Goal: Book appointment/travel/reservation

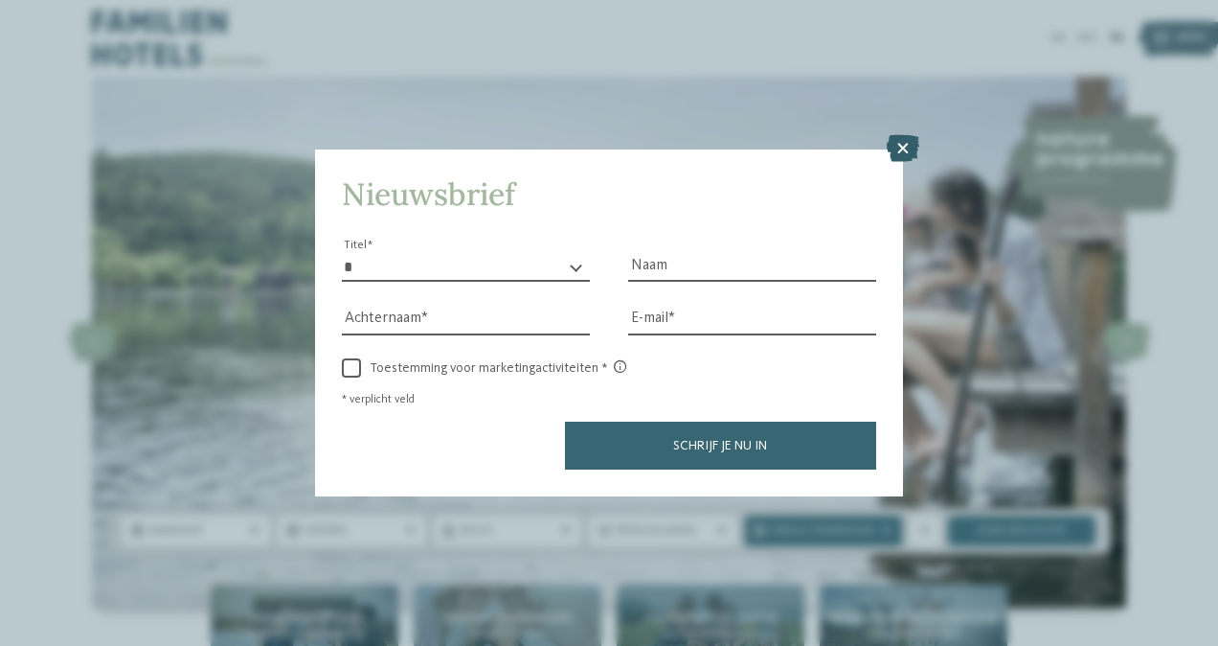
click at [901, 146] on icon at bounding box center [903, 148] width 33 height 27
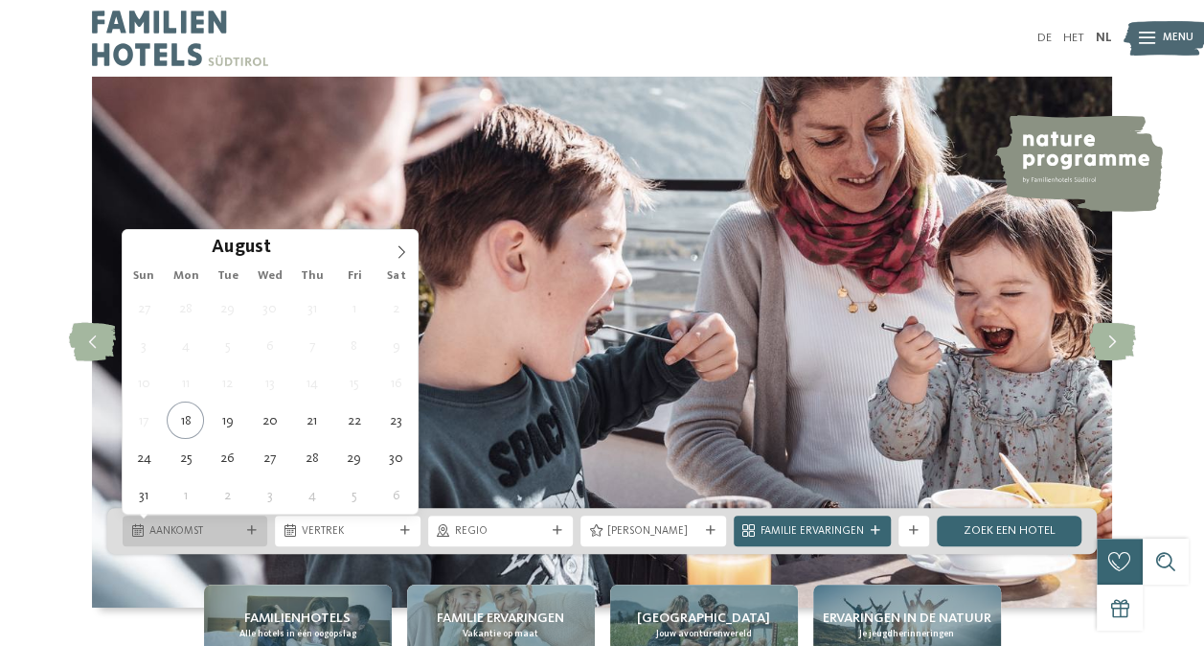
click at [213, 532] on span "Aankomst" at bounding box center [194, 531] width 91 height 15
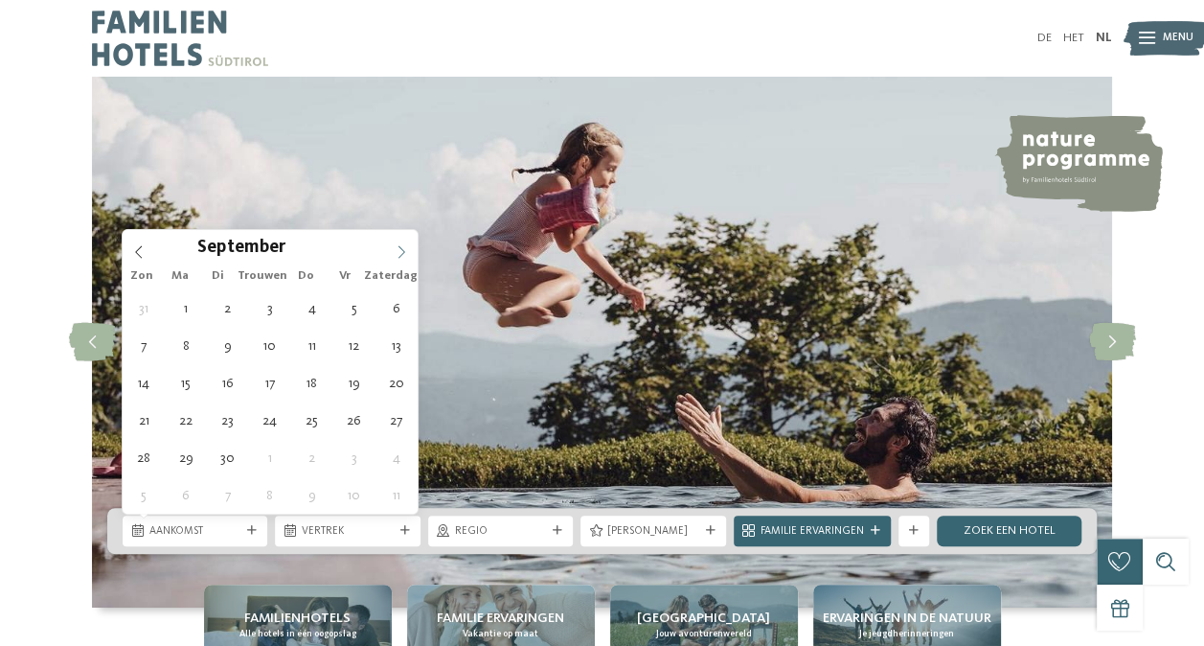
click at [398, 251] on icon at bounding box center [401, 251] width 13 height 13
type input "****"
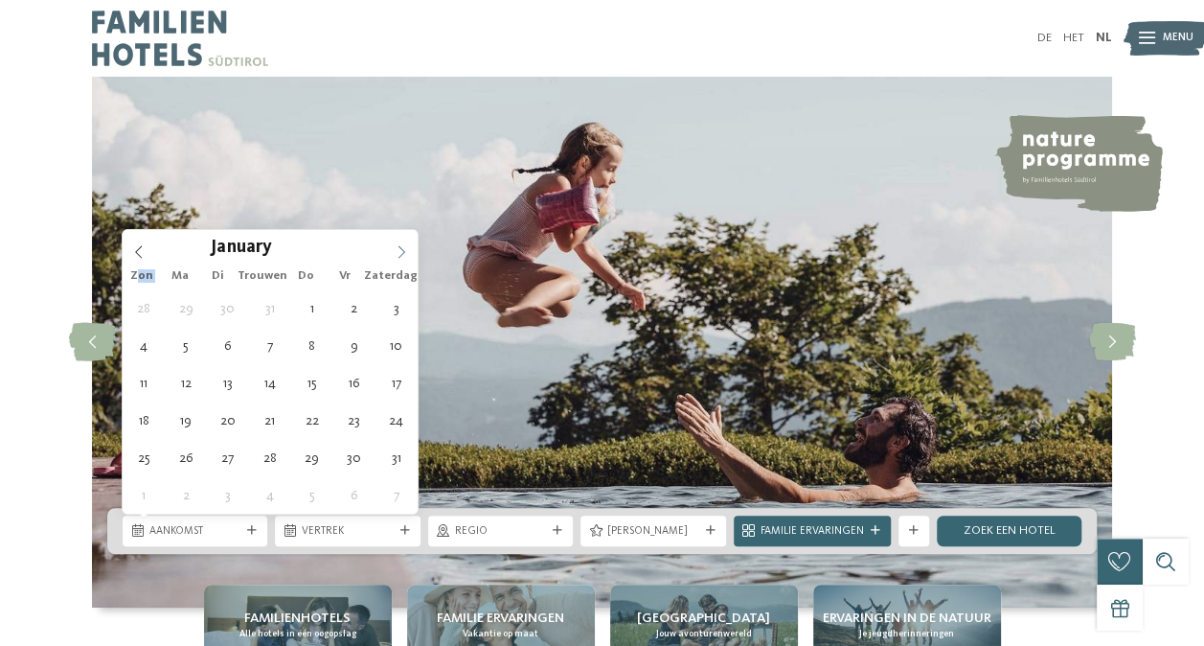
click at [398, 251] on icon at bounding box center [401, 251] width 13 height 13
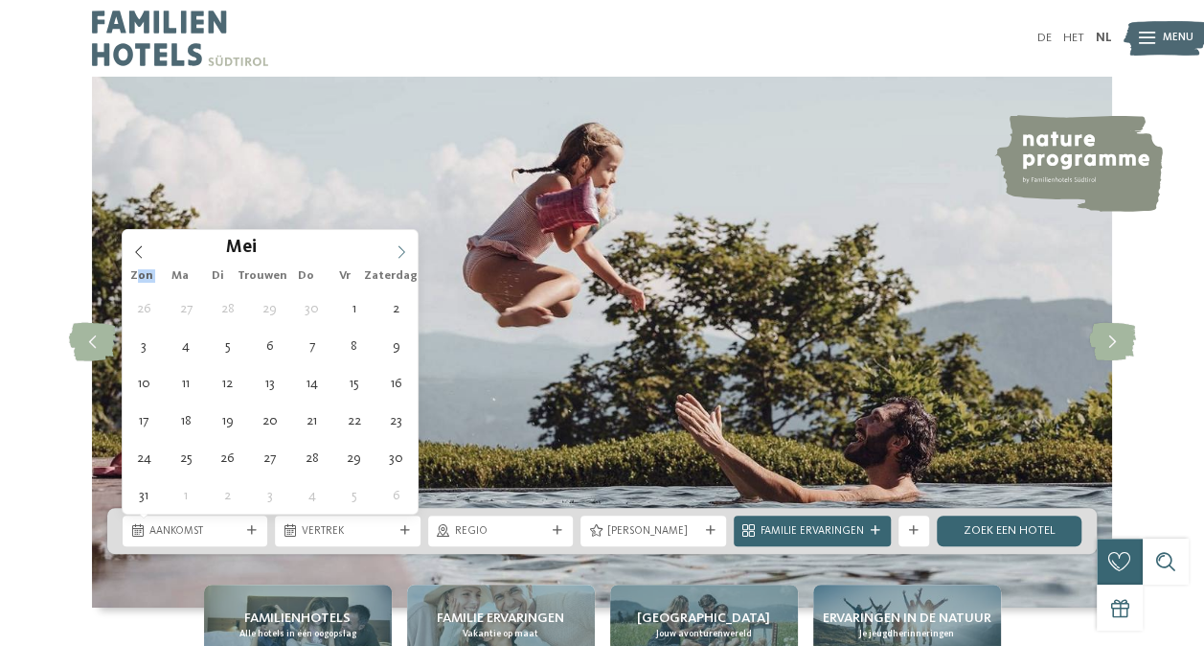
click at [398, 251] on icon at bounding box center [401, 251] width 13 height 13
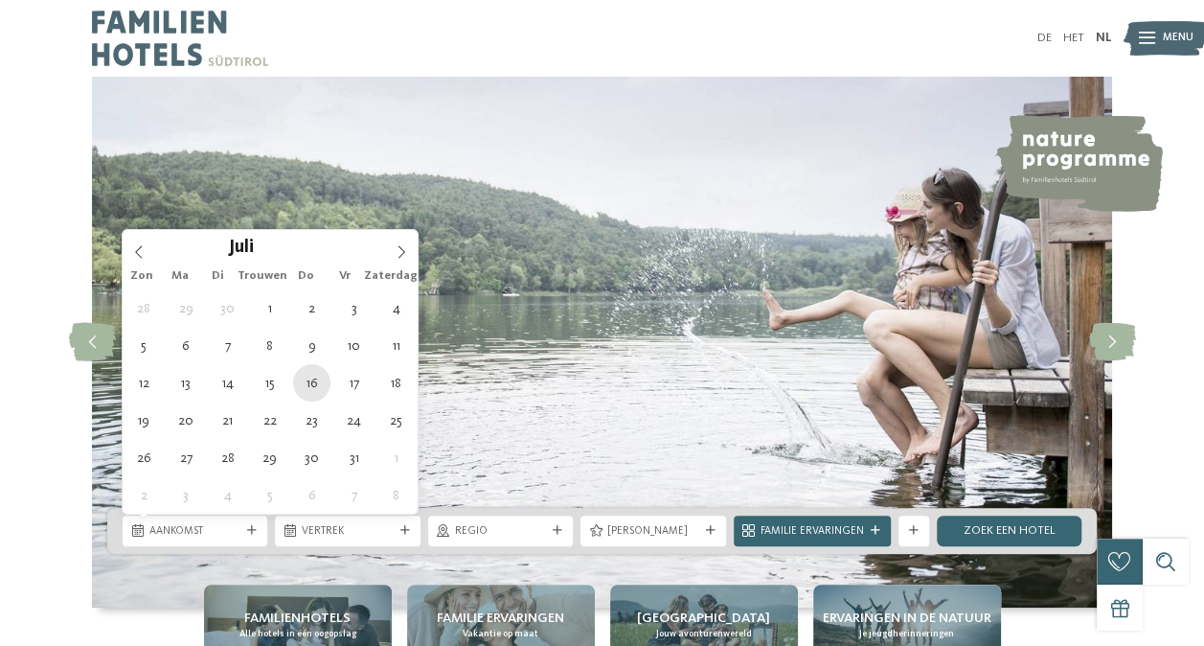
type div "16.07.2026"
type input "****"
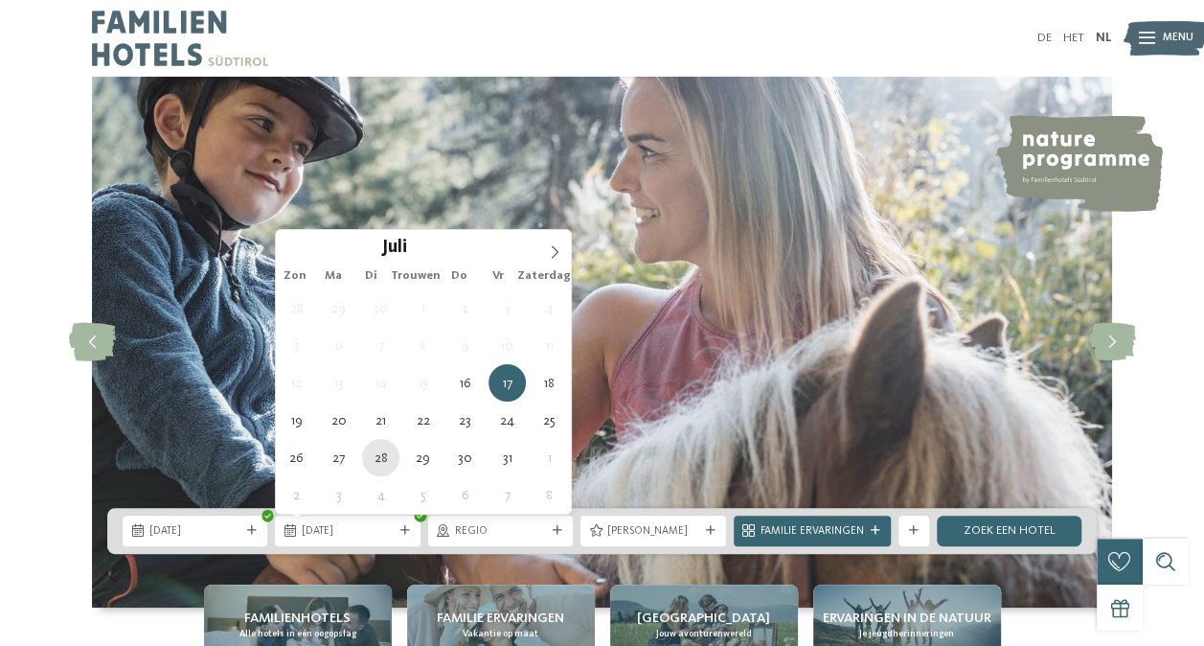
type div "28.07.2026"
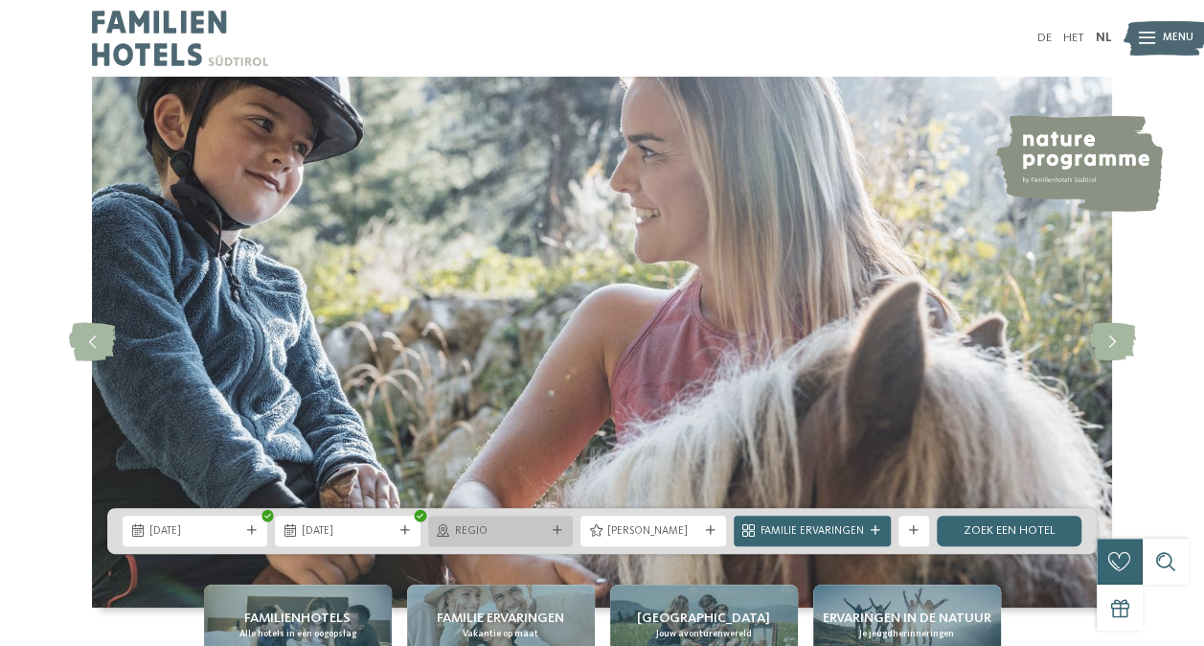
click at [501, 523] on div "Regio" at bounding box center [500, 530] width 99 height 16
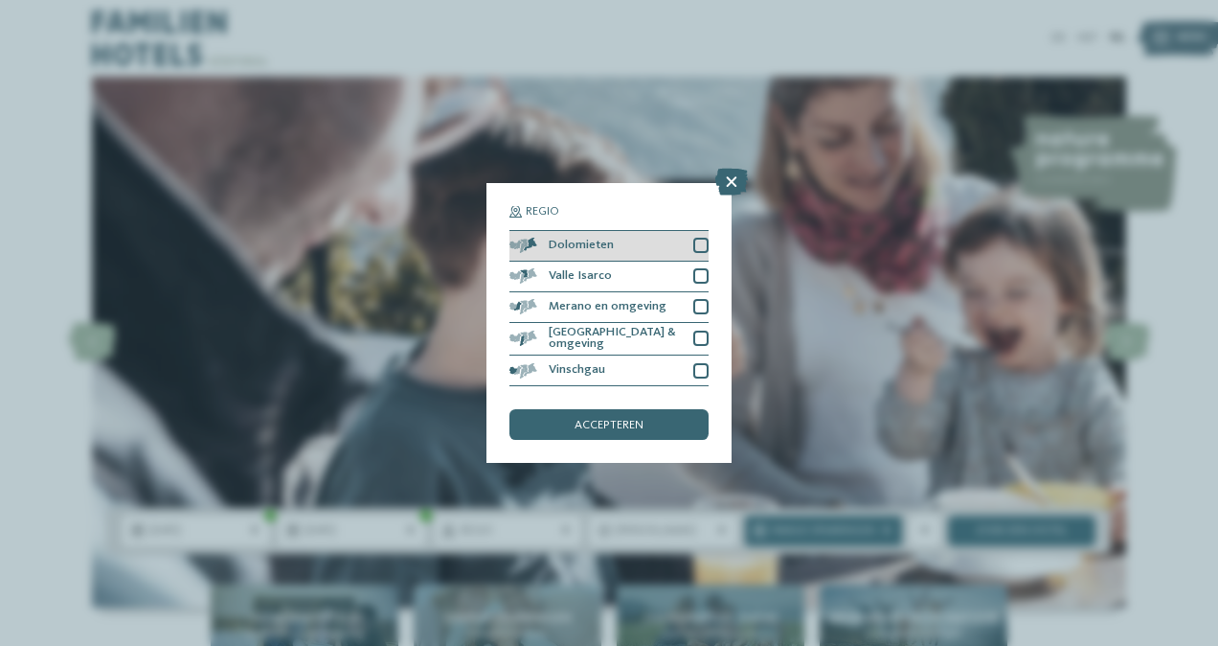
click at [637, 249] on div "Dolomieten" at bounding box center [609, 246] width 199 height 31
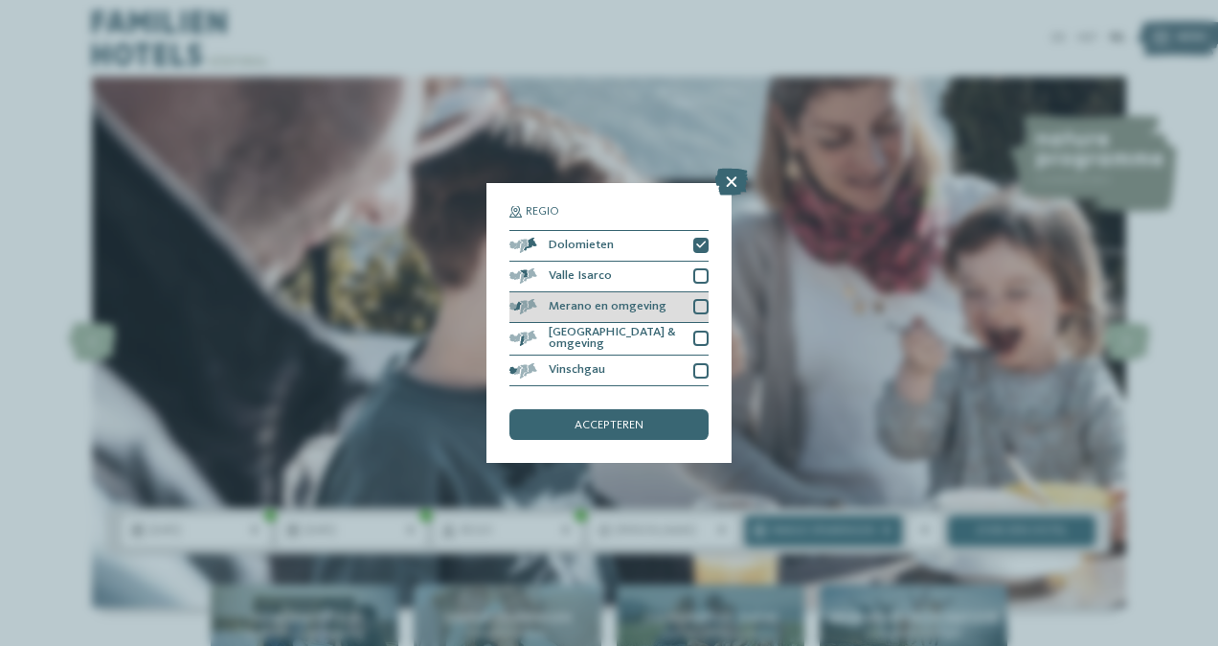
click at [645, 306] on span "Merano en omgeving" at bounding box center [608, 307] width 118 height 12
click at [646, 326] on div "[GEOGRAPHIC_DATA] & omgeving" at bounding box center [609, 340] width 199 height 34
click at [626, 402] on div "Regio Dolomieten Valle Isarco" at bounding box center [609, 323] width 199 height 234
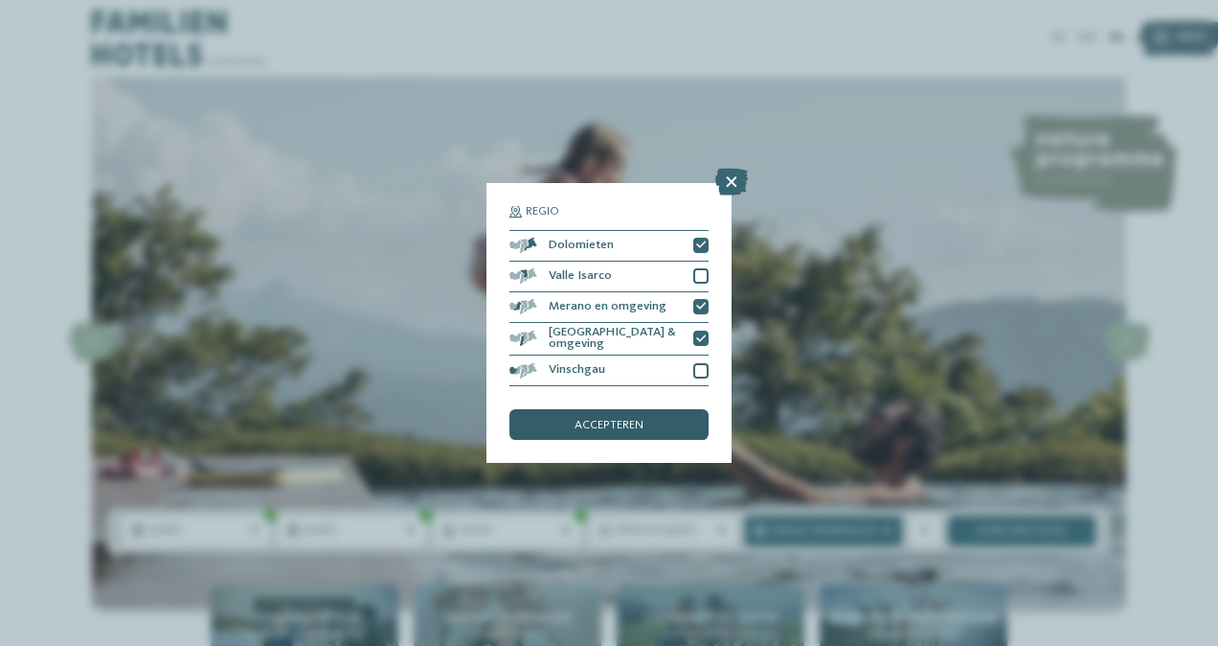
click at [626, 413] on div "accepteren" at bounding box center [609, 424] width 199 height 31
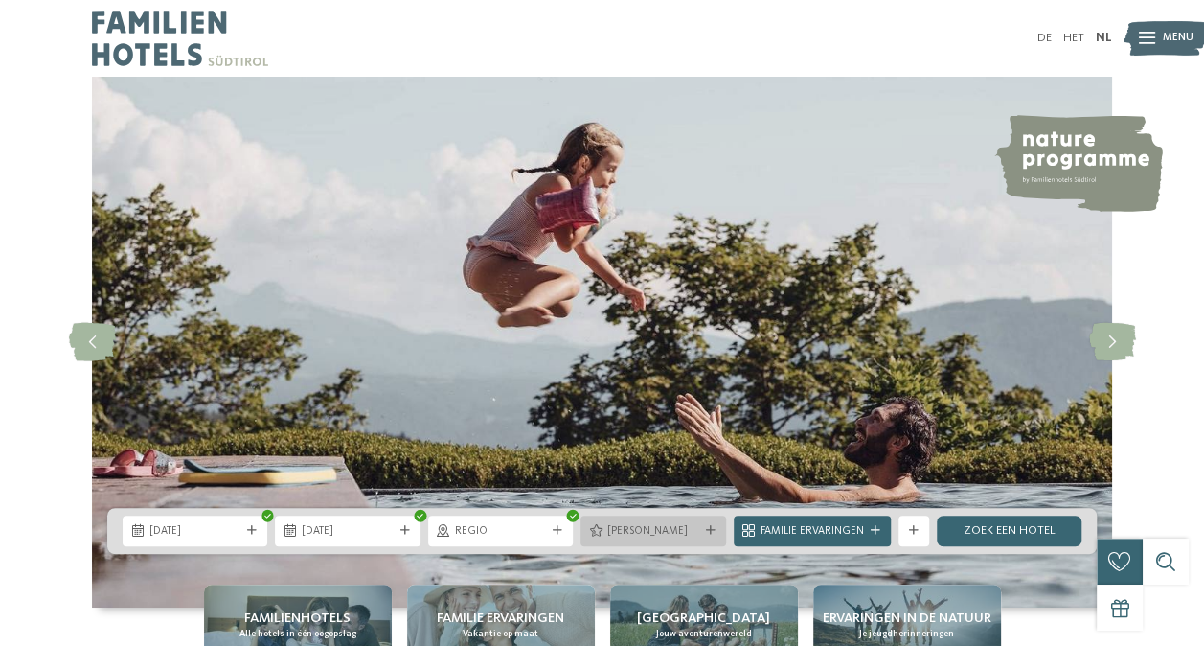
click at [622, 540] on div "Mijn wensen" at bounding box center [652, 530] width 145 height 31
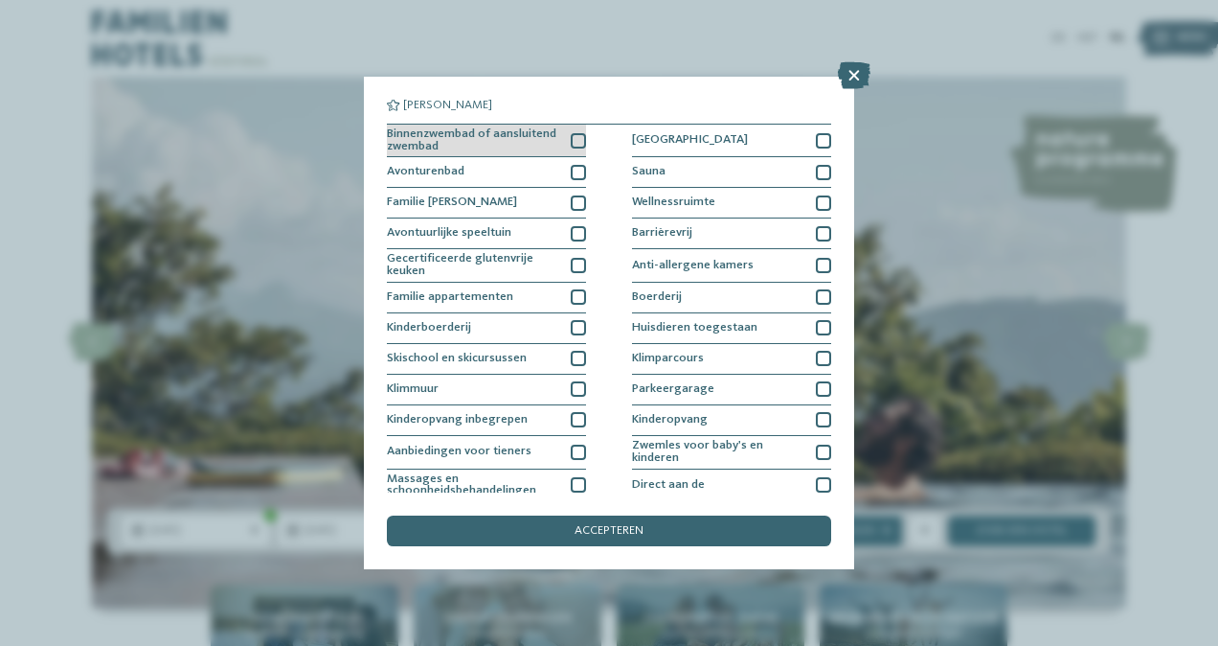
click at [573, 139] on div at bounding box center [578, 140] width 15 height 15
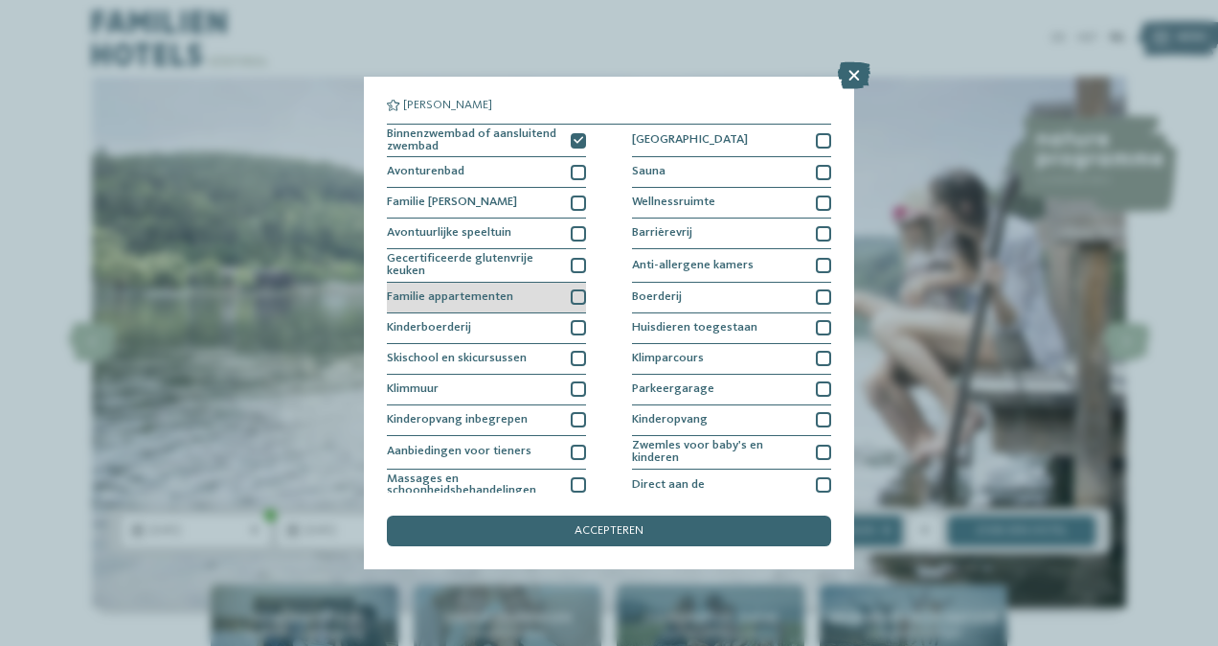
click at [574, 296] on div at bounding box center [578, 296] width 15 height 15
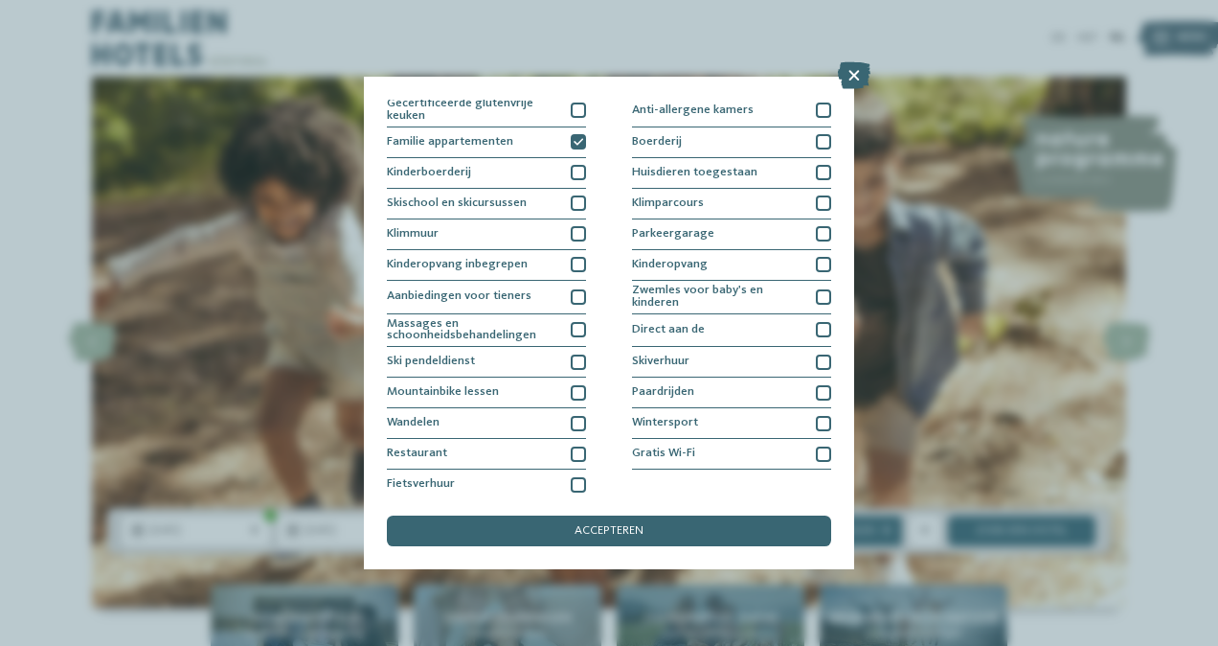
scroll to position [161, 0]
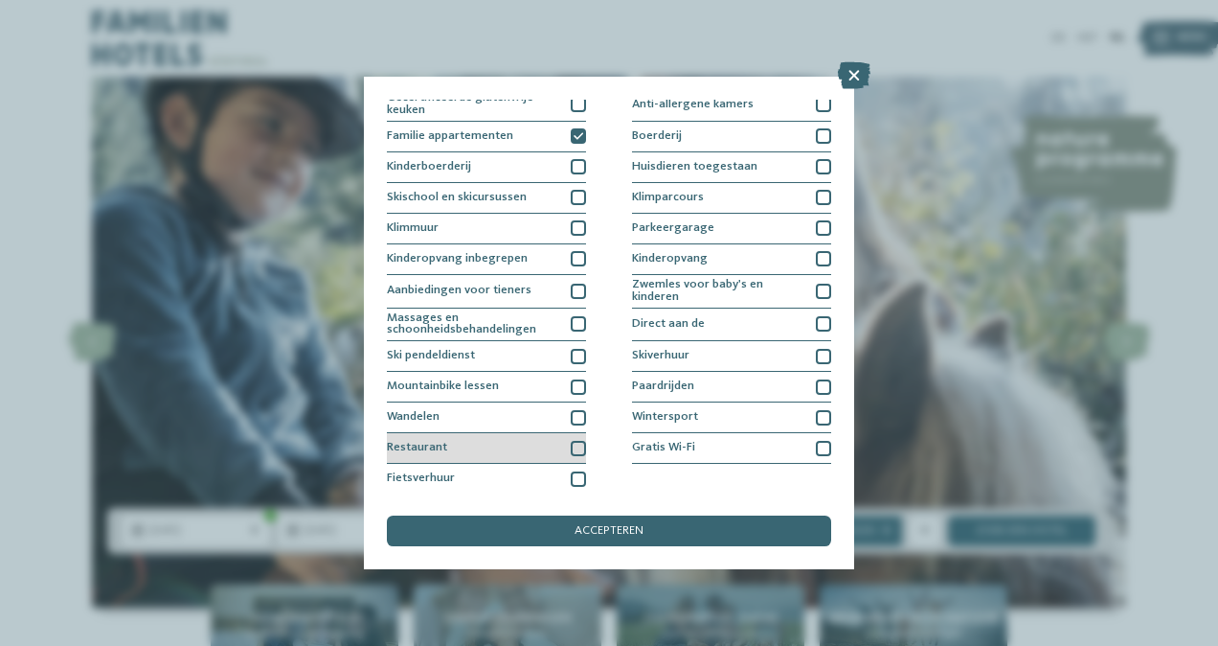
click at [577, 441] on div at bounding box center [578, 448] width 15 height 15
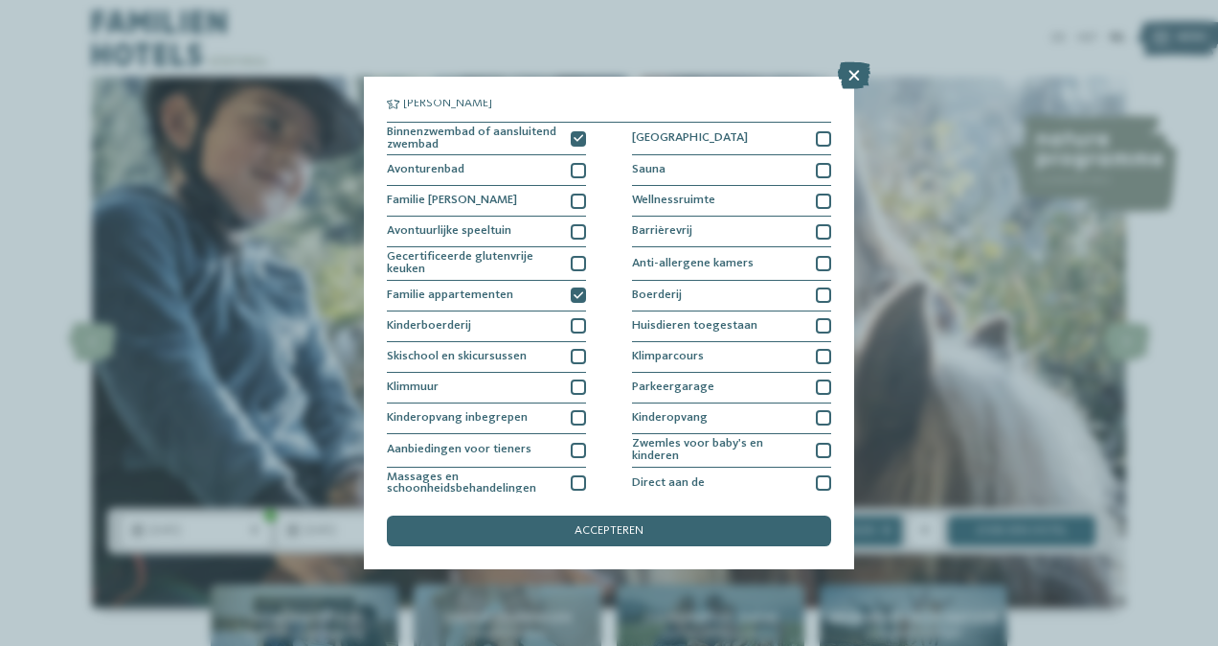
scroll to position [0, 0]
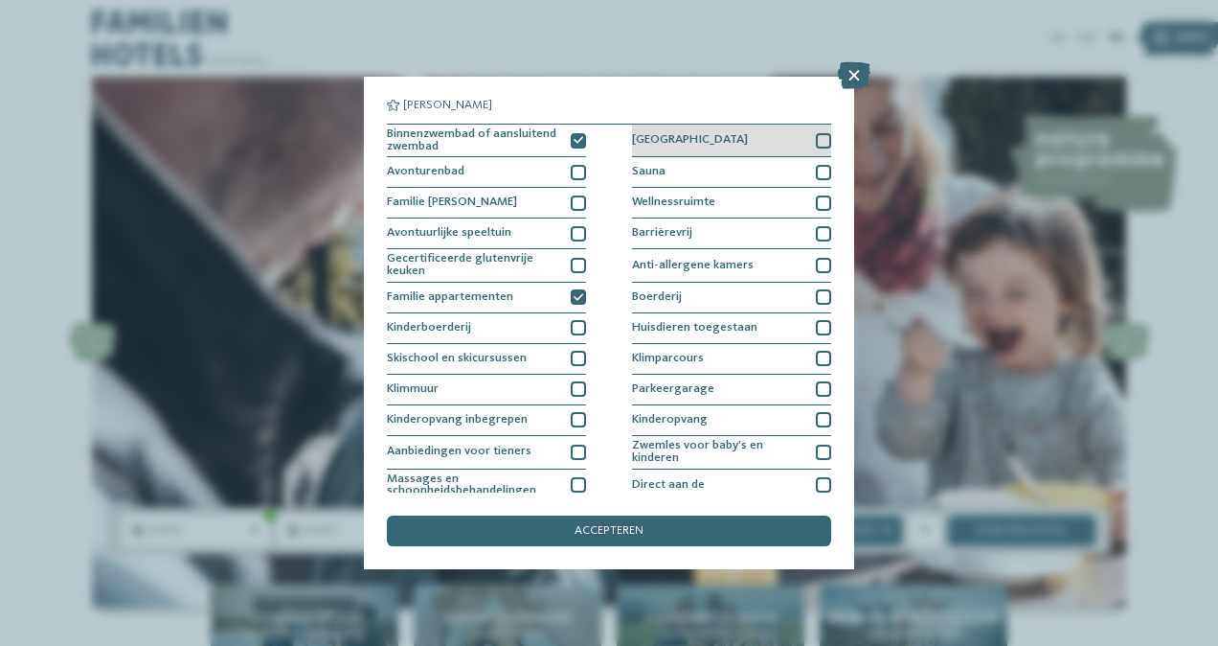
click at [816, 136] on div at bounding box center [823, 140] width 15 height 15
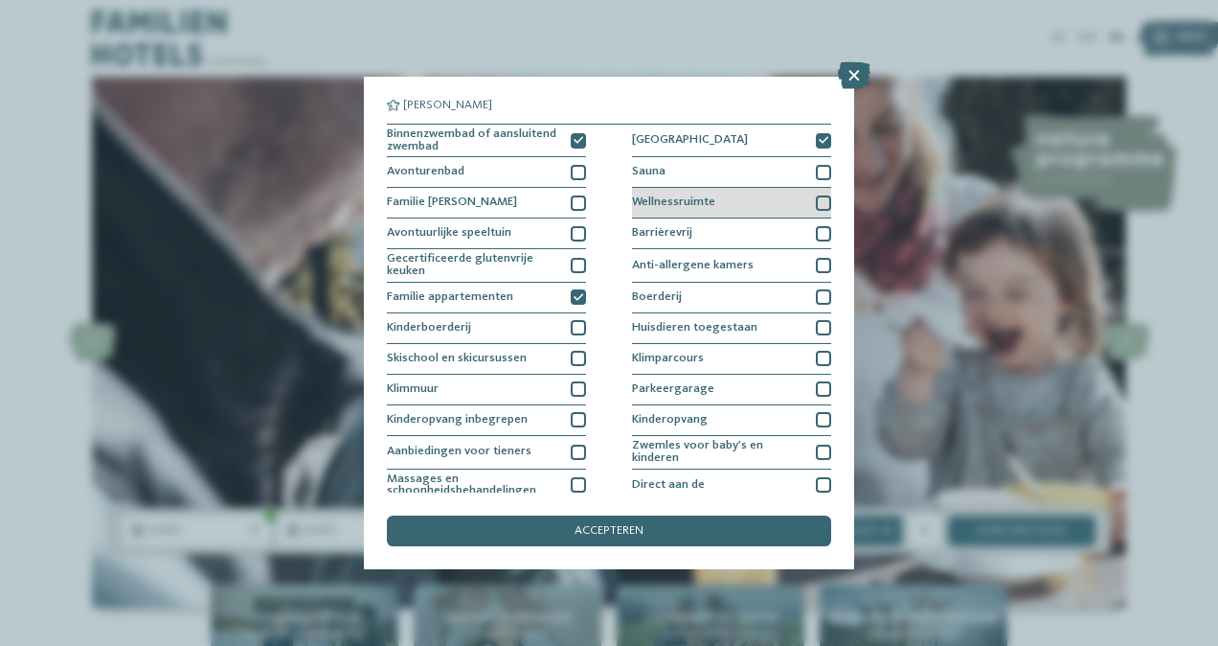
click at [816, 197] on div at bounding box center [823, 202] width 15 height 15
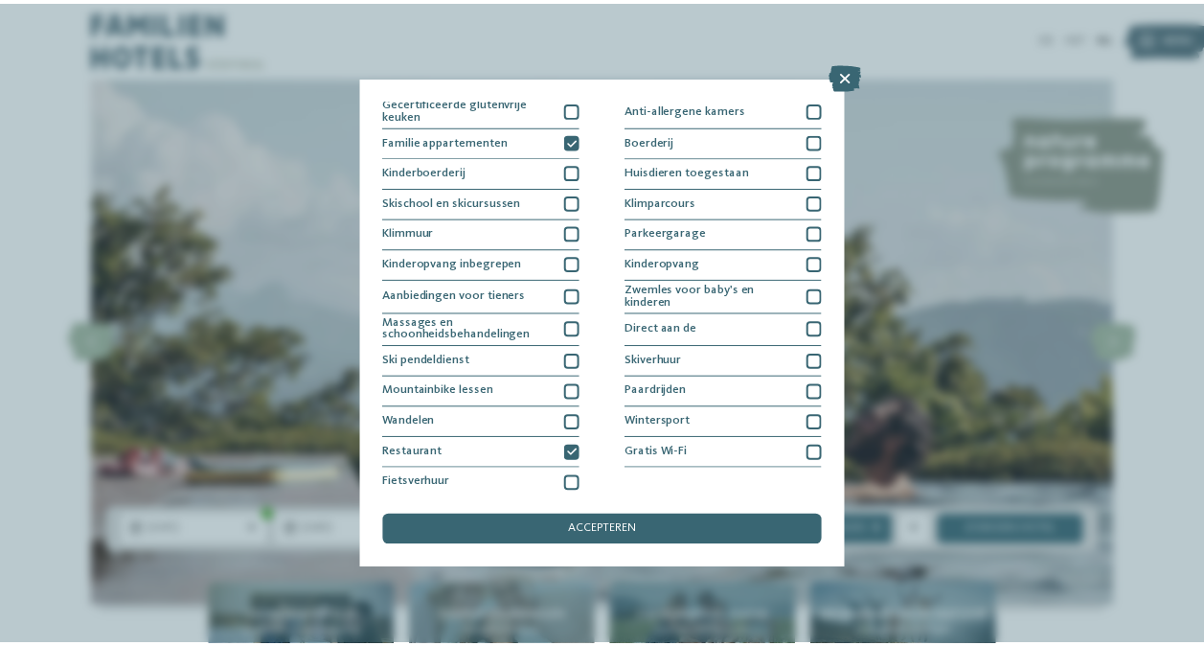
scroll to position [161, 0]
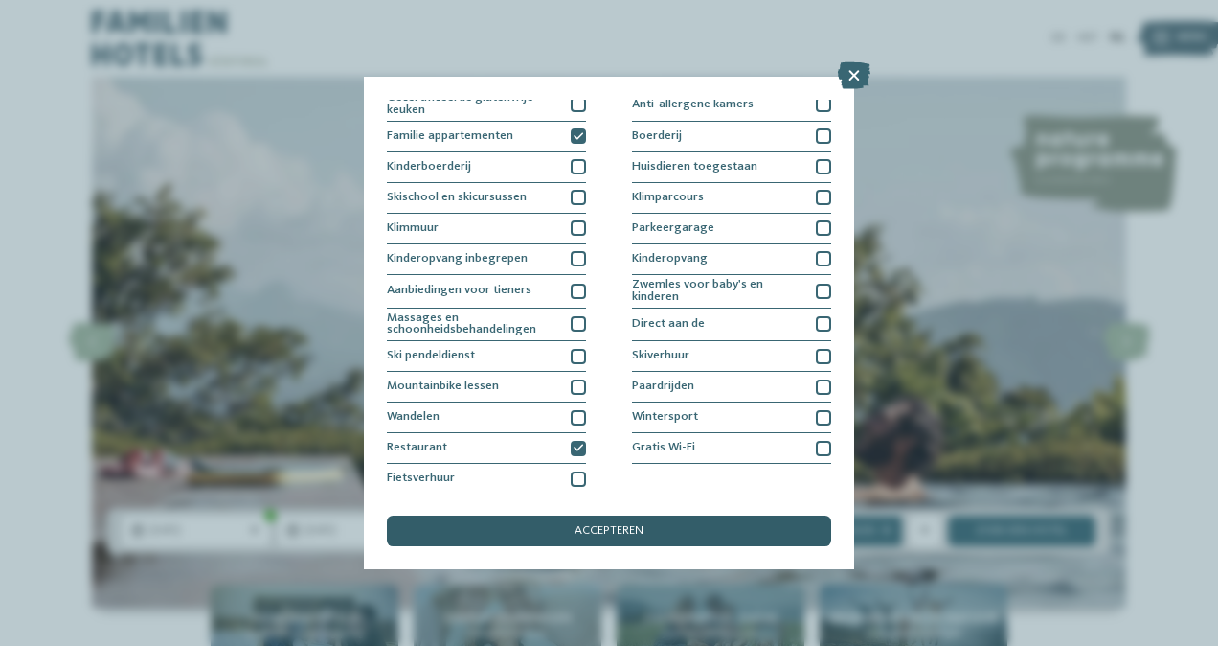
click at [625, 531] on span "accepteren" at bounding box center [609, 531] width 69 height 12
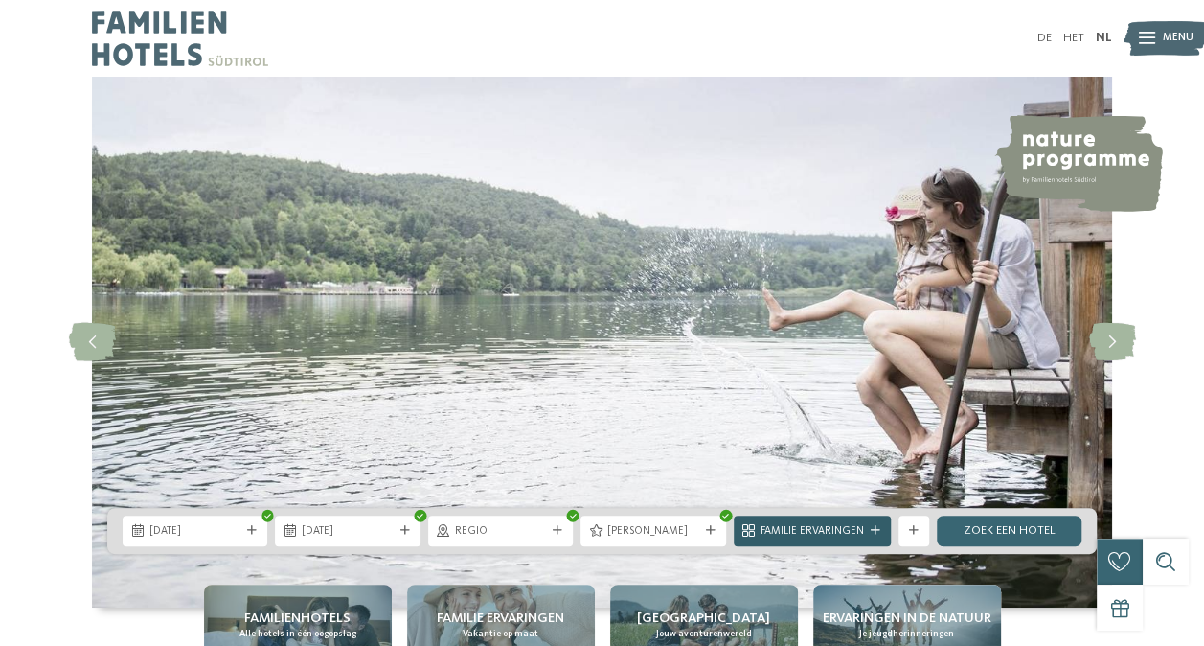
click at [785, 525] on span "Familie ervaringen" at bounding box center [811, 531] width 103 height 15
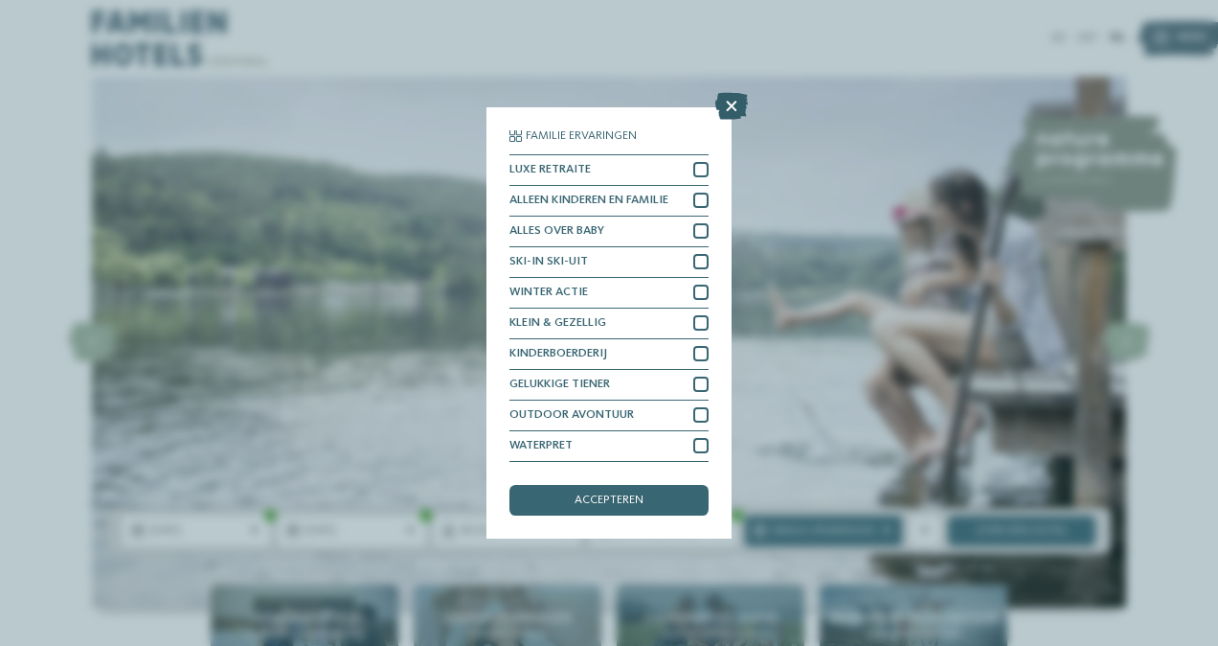
click at [736, 111] on icon at bounding box center [731, 106] width 33 height 27
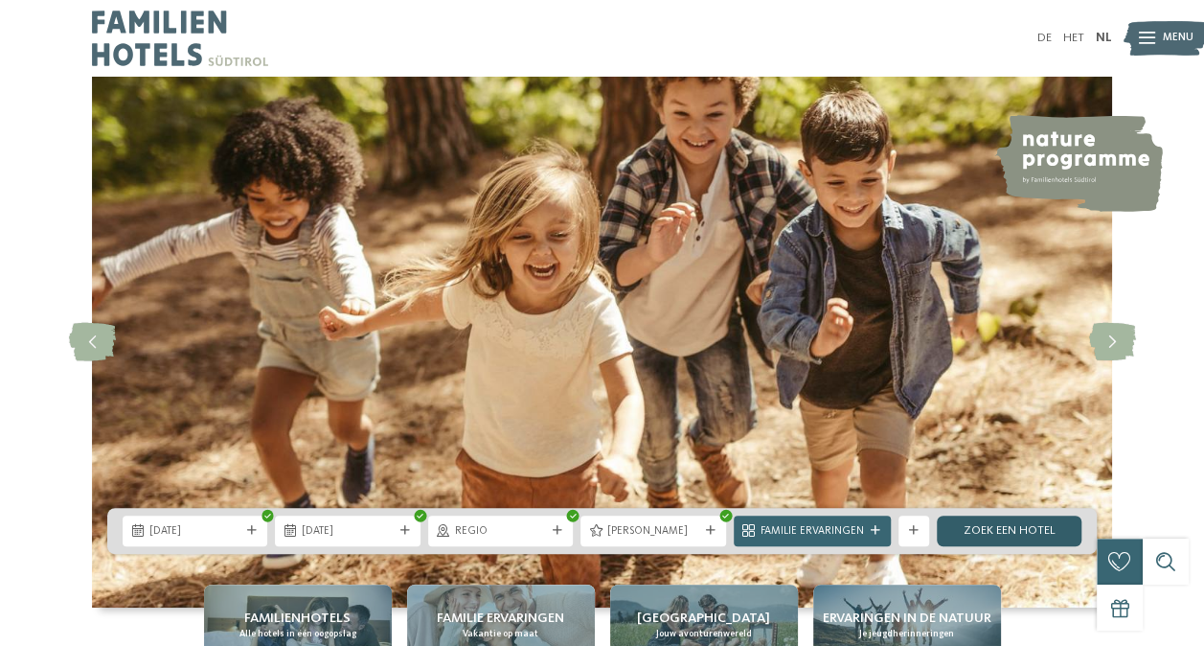
click at [963, 529] on link "Zoek een hotel" at bounding box center [1009, 530] width 145 height 31
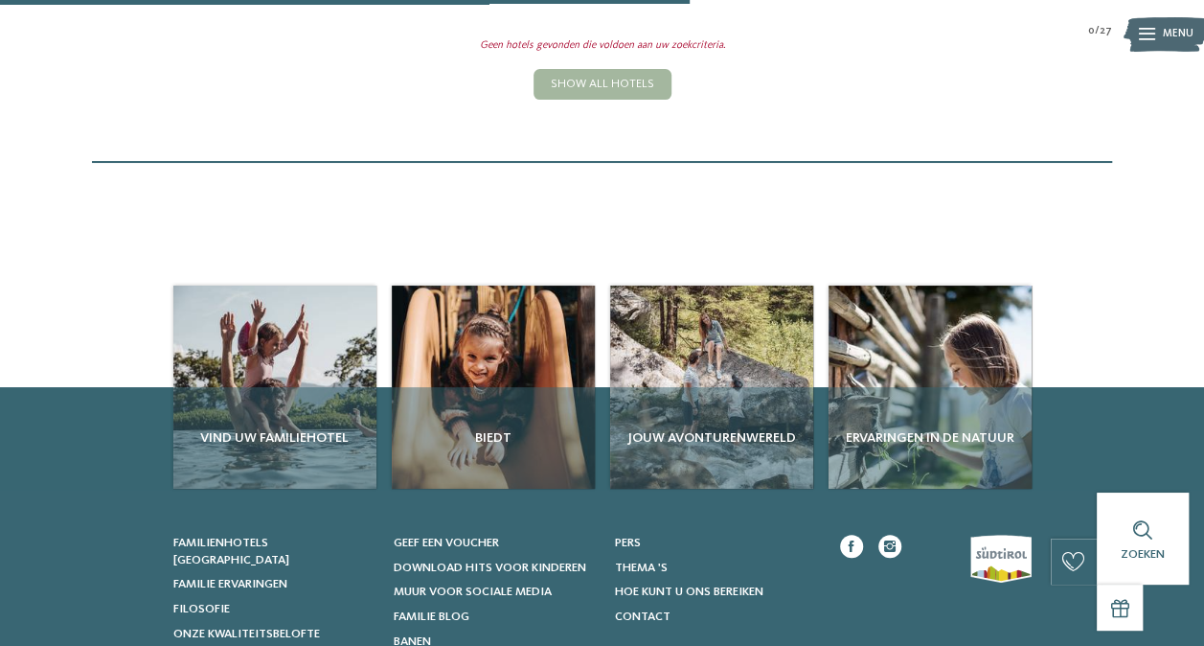
scroll to position [587, 0]
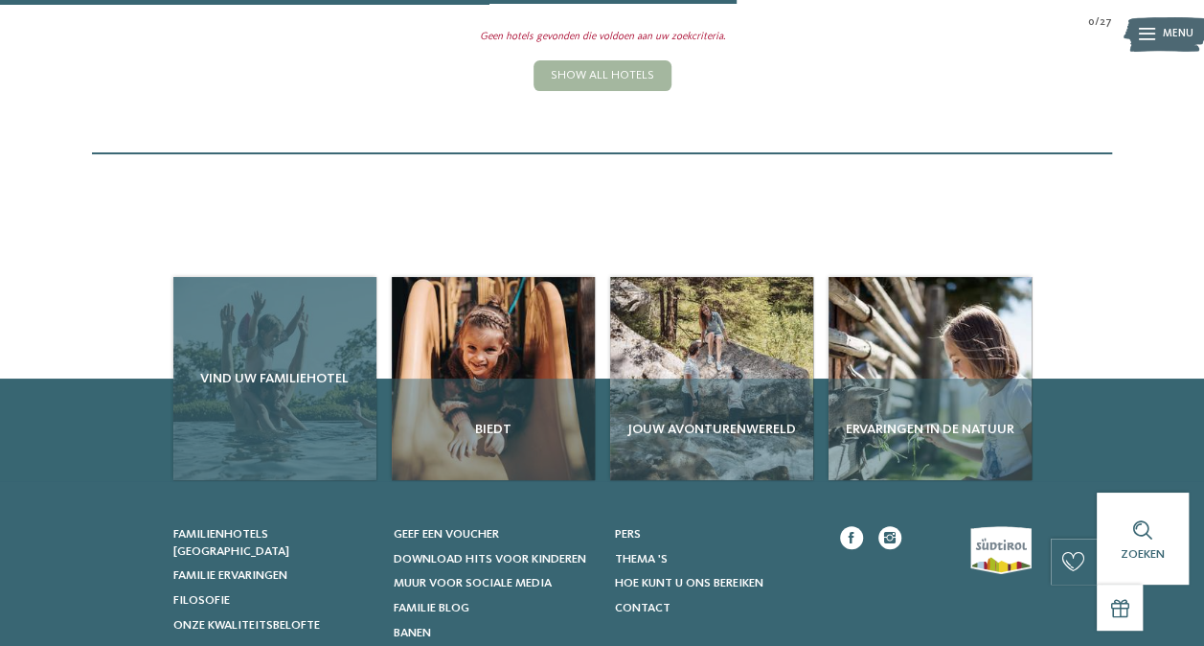
click at [321, 354] on div "Vind uw familiehotel" at bounding box center [274, 378] width 203 height 203
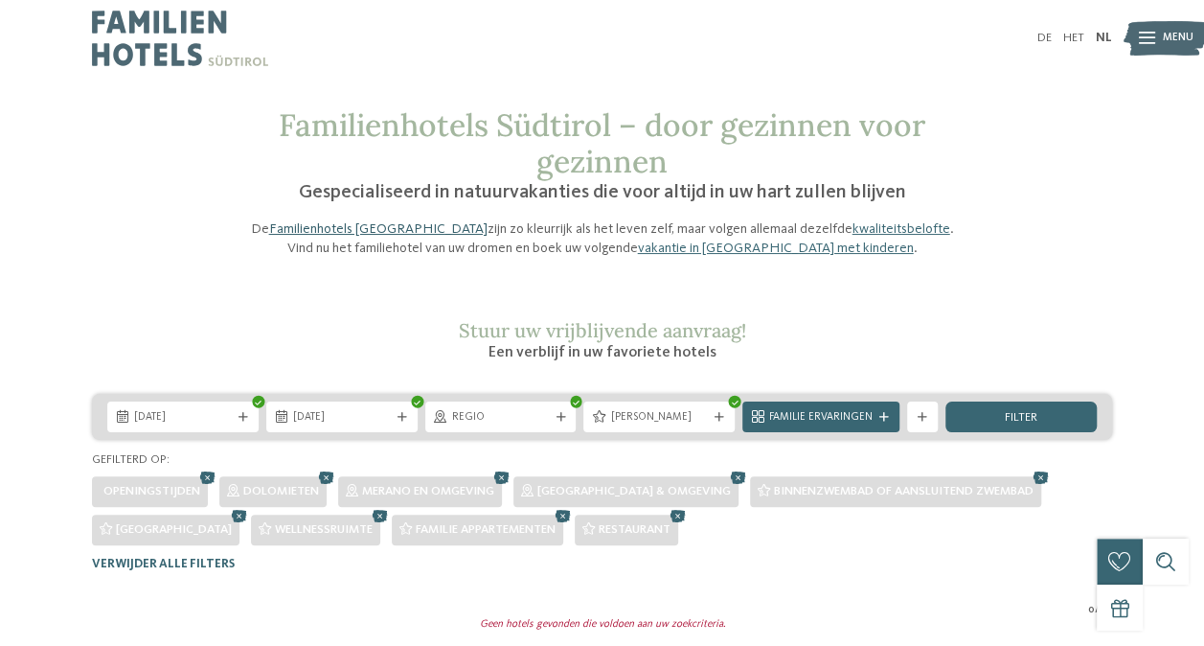
click at [395, 227] on link "Familienhotels [GEOGRAPHIC_DATA]" at bounding box center [378, 228] width 218 height 13
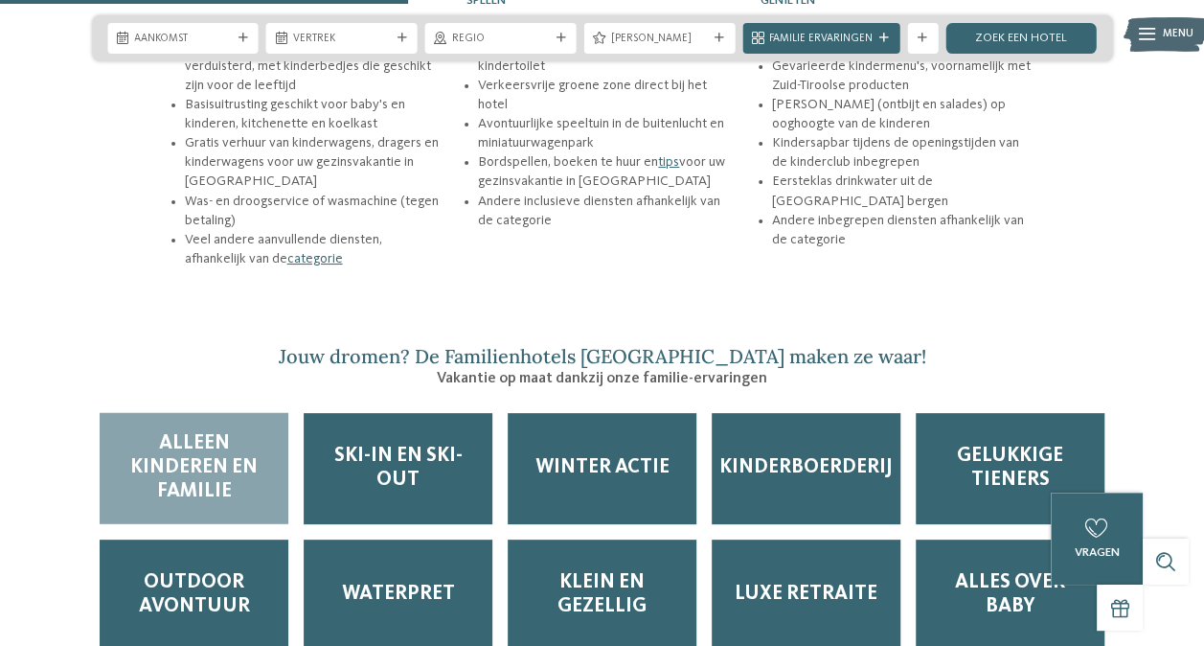
scroll to position [2383, 0]
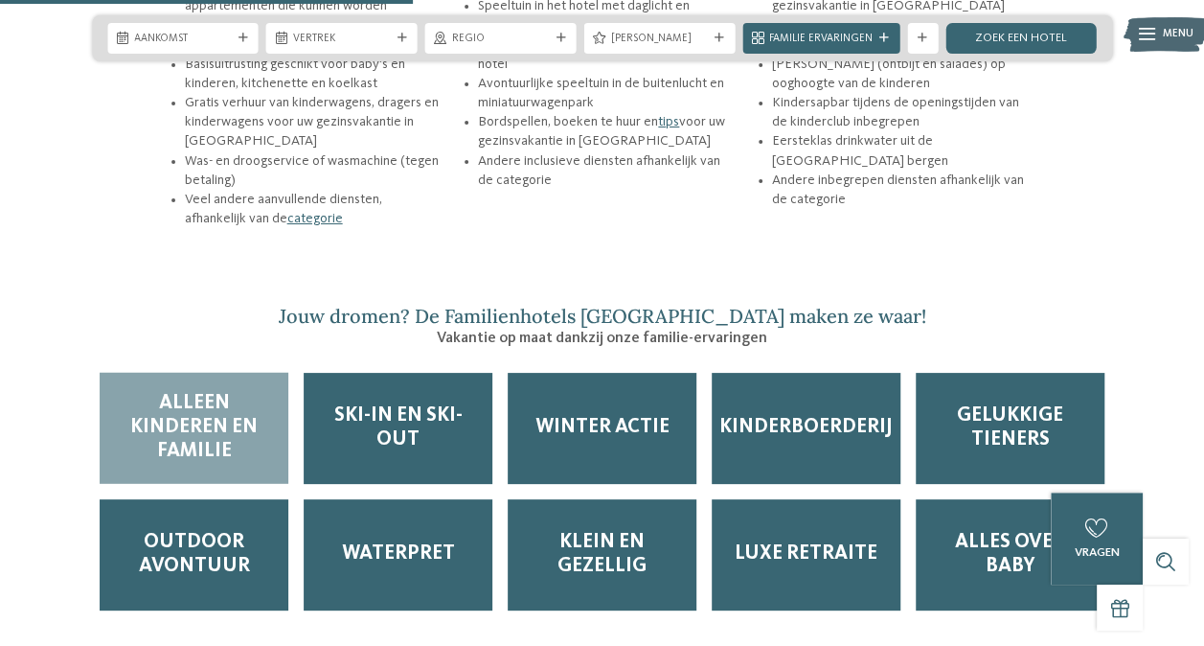
click at [242, 392] on span "Alleen kinderen en familie" at bounding box center [194, 428] width 158 height 72
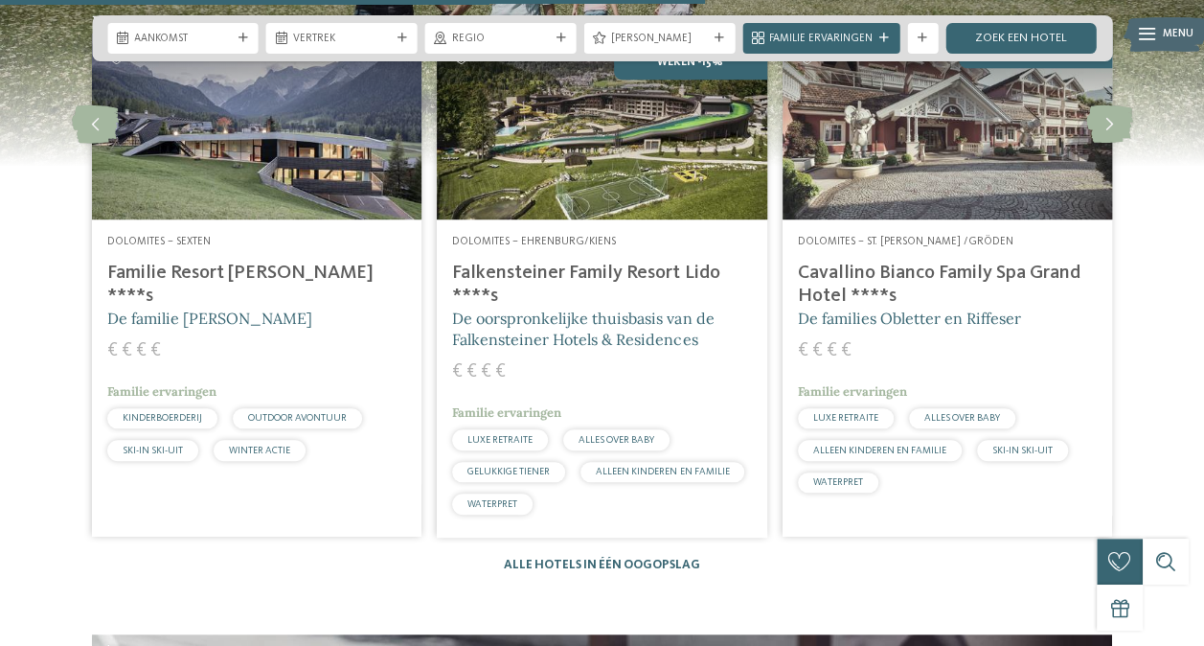
scroll to position [4088, 0]
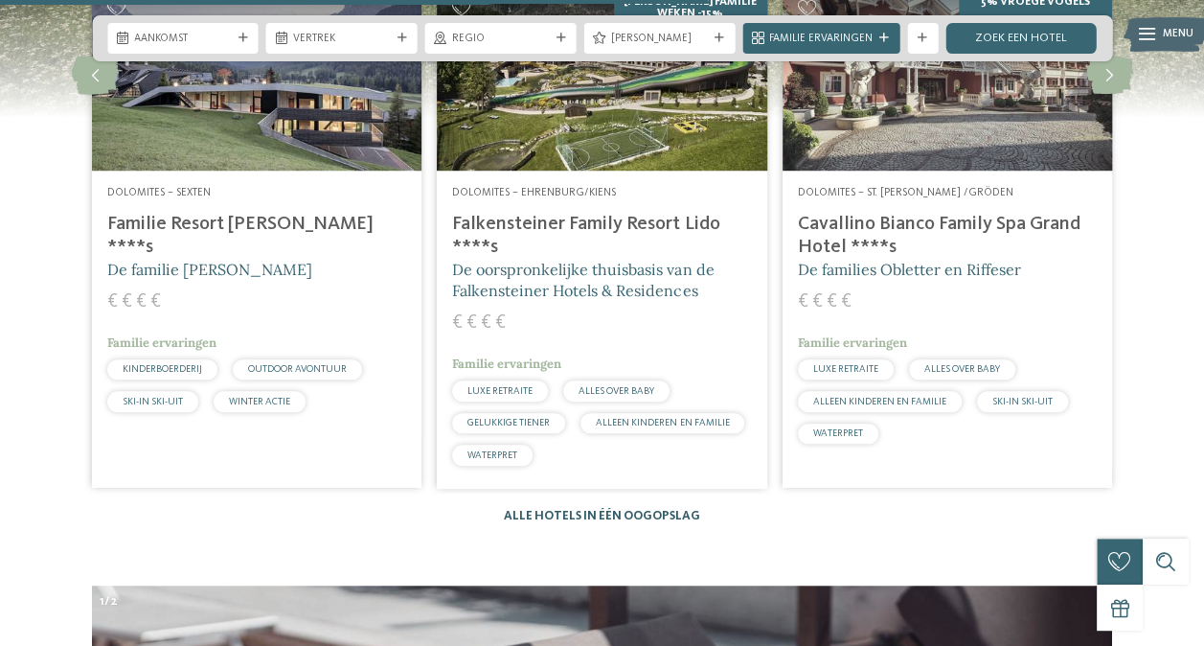
click at [583, 510] on link "Alle hotels in één oogopslag" at bounding box center [602, 516] width 196 height 12
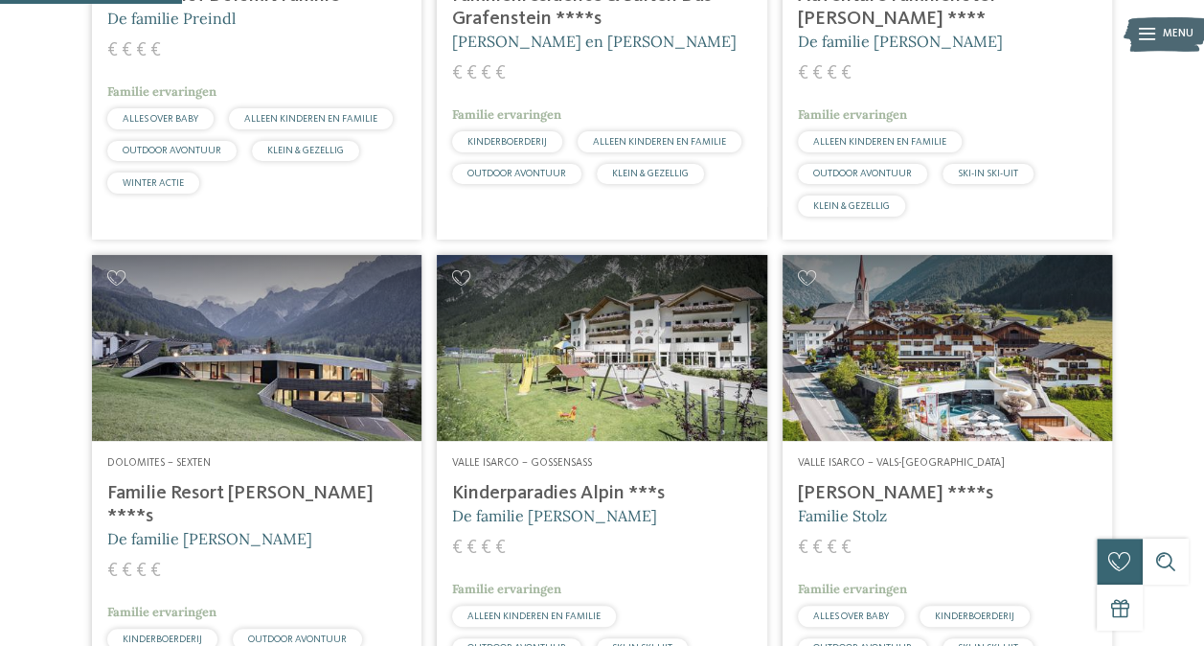
scroll to position [773, 0]
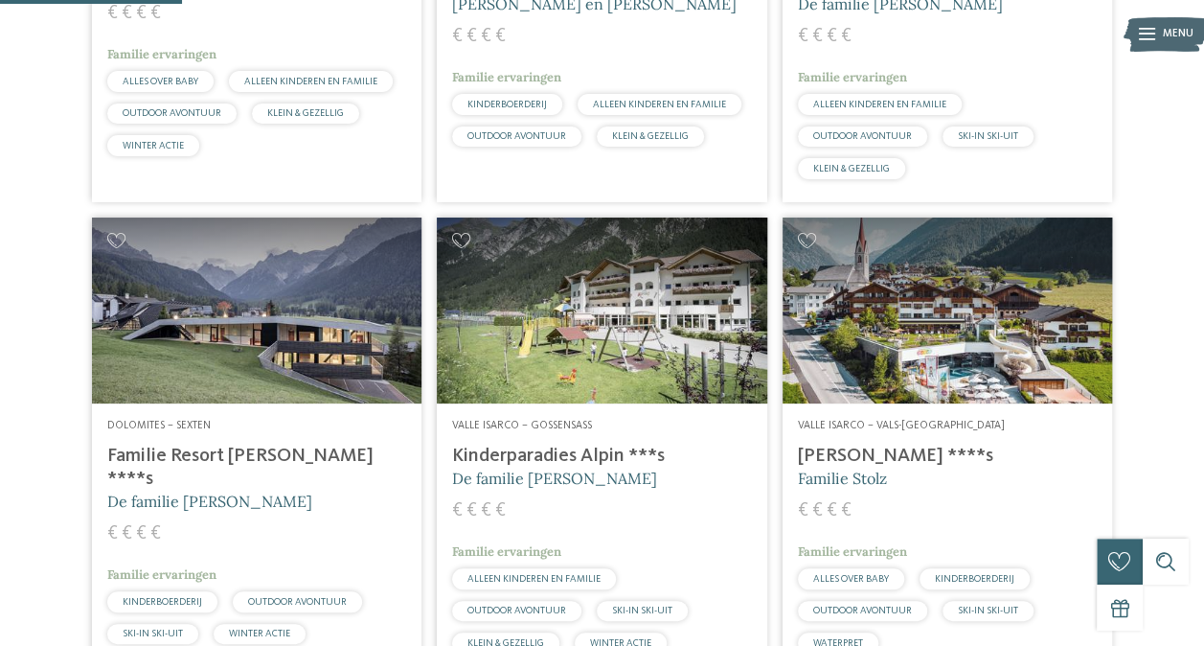
click at [552, 419] on div "Valle Isarco – Gossensass Kinderparadies Alpin ***s De familie Außerhofer € € €…" at bounding box center [601, 539] width 329 height 273
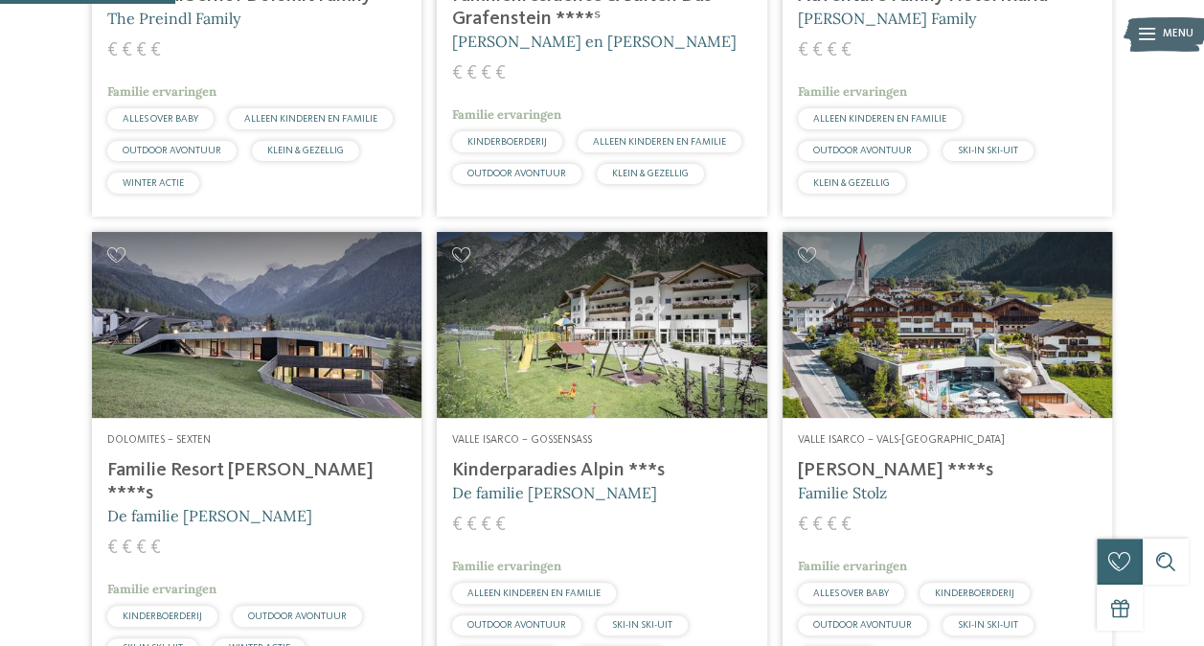
click at [205, 328] on img at bounding box center [256, 325] width 329 height 186
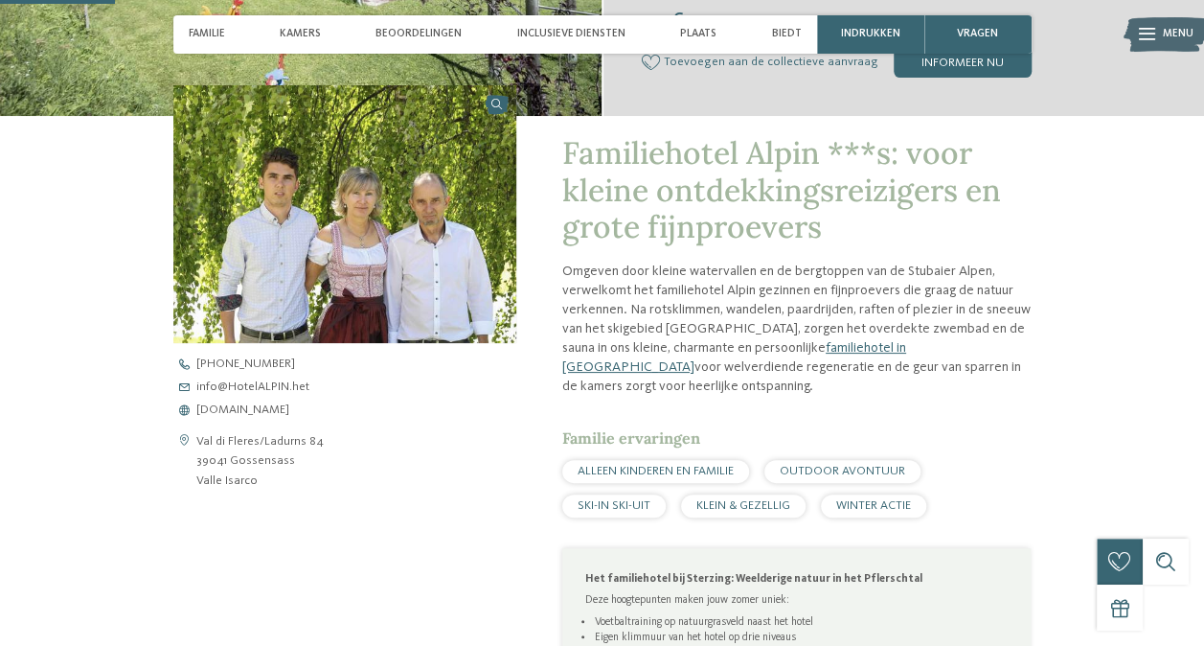
scroll to position [460, 0]
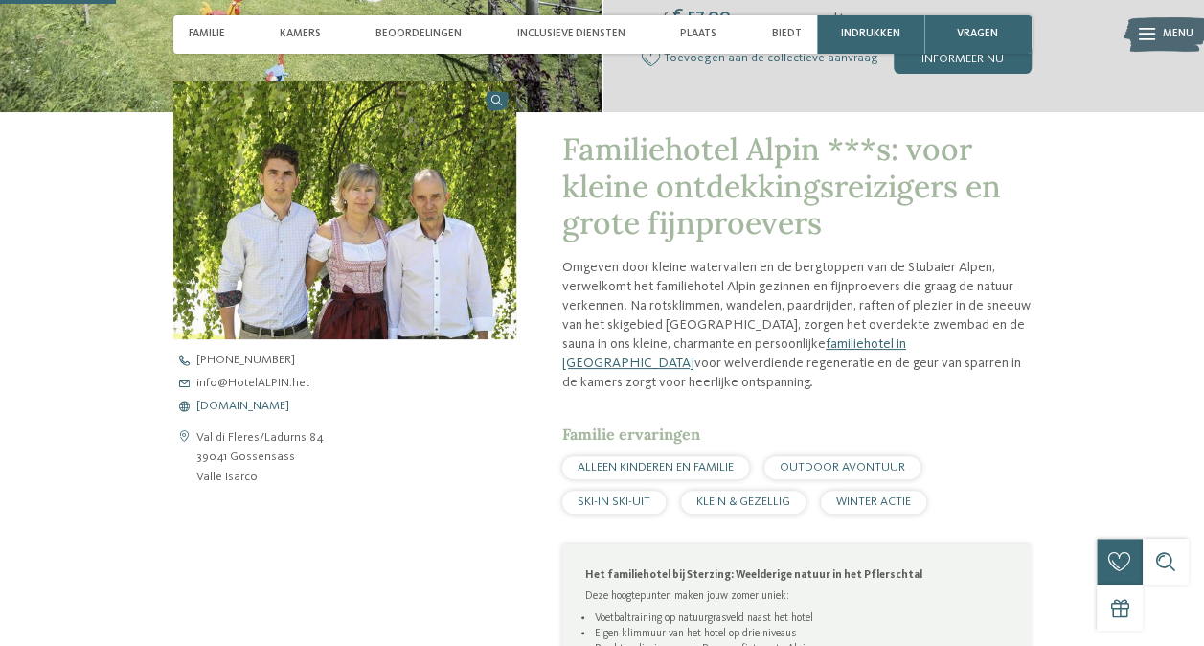
click at [245, 400] on span "[DOMAIN_NAME]" at bounding box center [242, 406] width 93 height 12
click at [617, 312] on p "Omgeven door kleine watervallen en de bergtoppen van de Stubaier Alpen, verwelk…" at bounding box center [796, 325] width 469 height 135
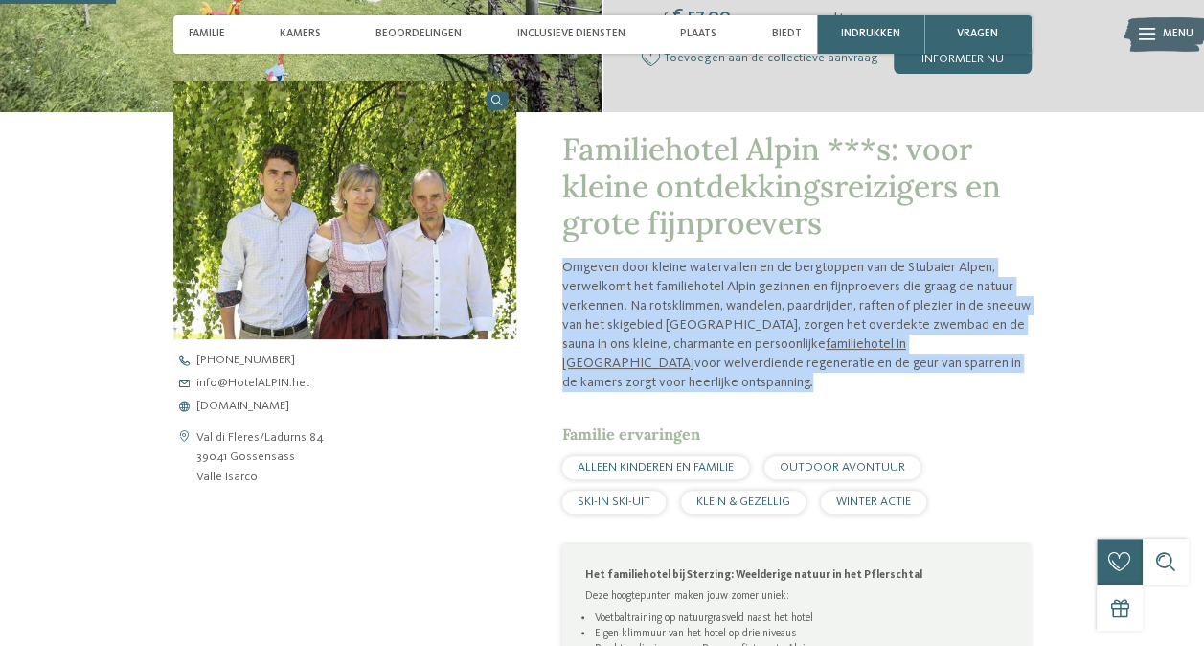
click at [617, 312] on p "Omgeven door kleine watervallen en de bergtoppen van de Stubaier Alpen, verwelk…" at bounding box center [796, 325] width 469 height 135
drag, startPoint x: 617, startPoint y: 312, endPoint x: 620, endPoint y: 337, distance: 25.1
click at [620, 337] on p "Omgeven door kleine watervallen en de bergtoppen van de Stubaier Alpen, verwelk…" at bounding box center [796, 325] width 469 height 135
click at [810, 344] on link "familiehotel in Gossensass" at bounding box center [734, 353] width 344 height 33
click at [264, 404] on span "www.hotelalpin.it" at bounding box center [242, 406] width 93 height 12
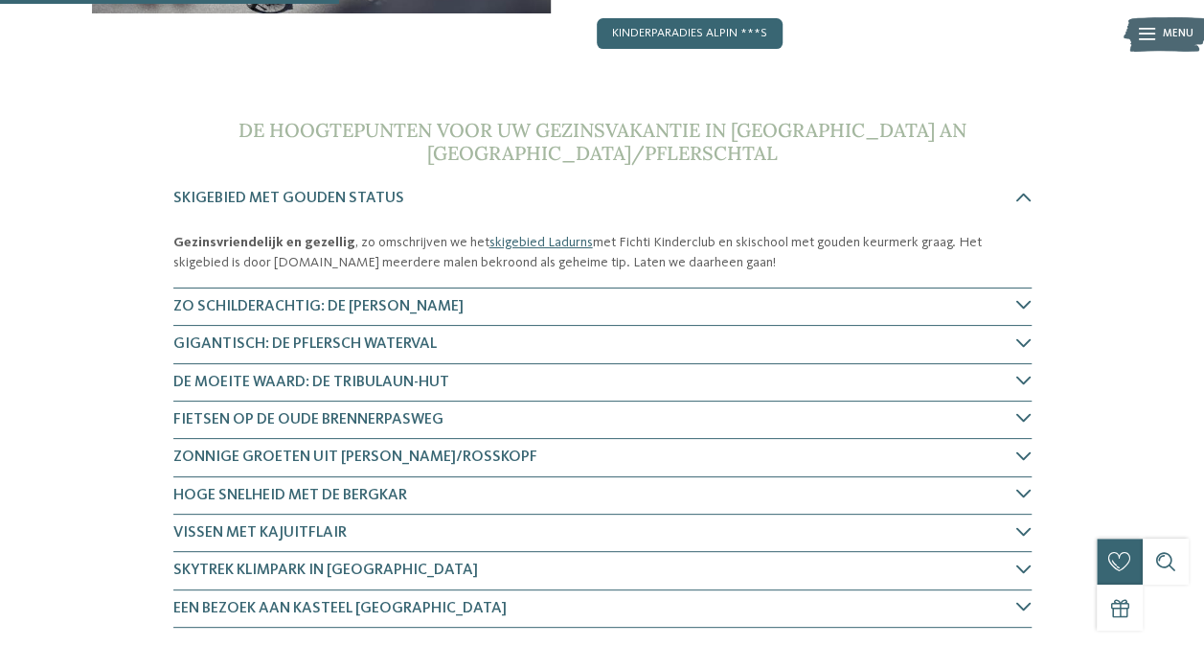
scroll to position [536, 0]
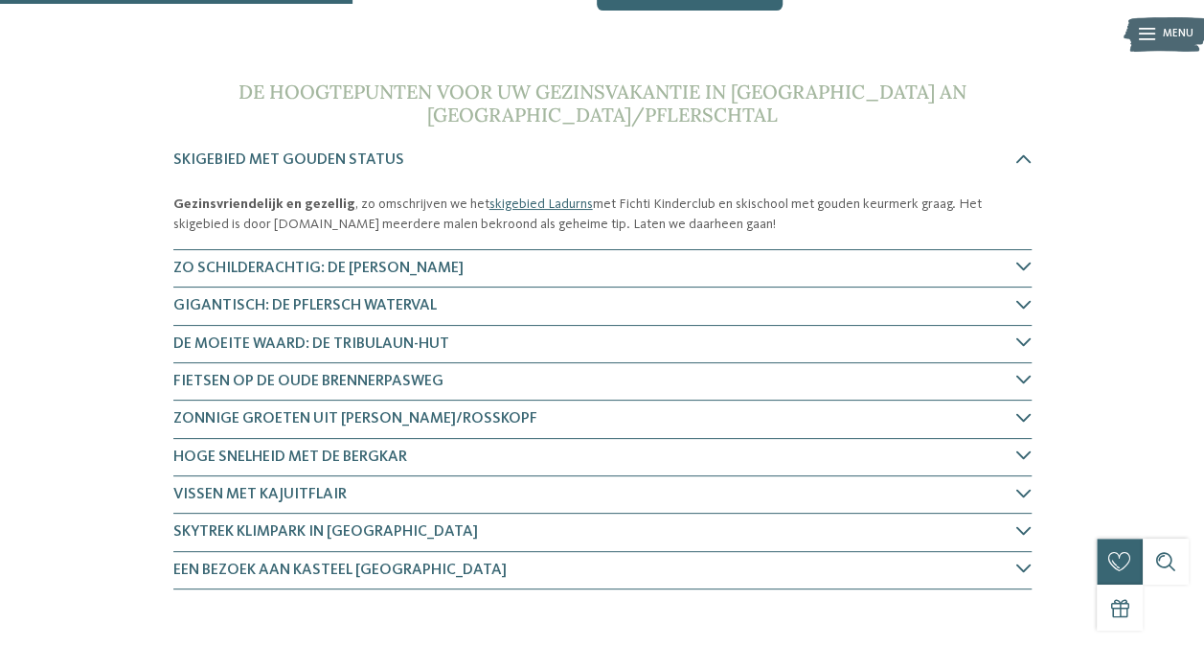
click at [118, 285] on section "De hoogtepunten voor uw gezinsvakantie in [GEOGRAPHIC_DATA] an [GEOGRAPHIC_DATA…" at bounding box center [602, 334] width 1042 height 509
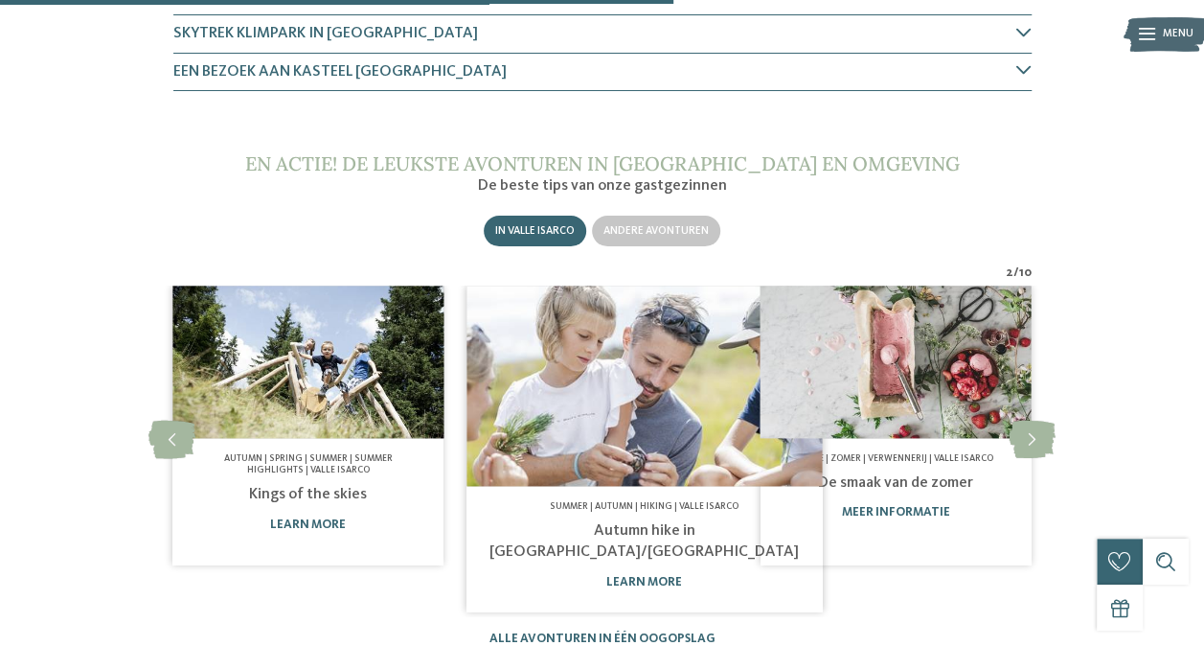
scroll to position [1073, 0]
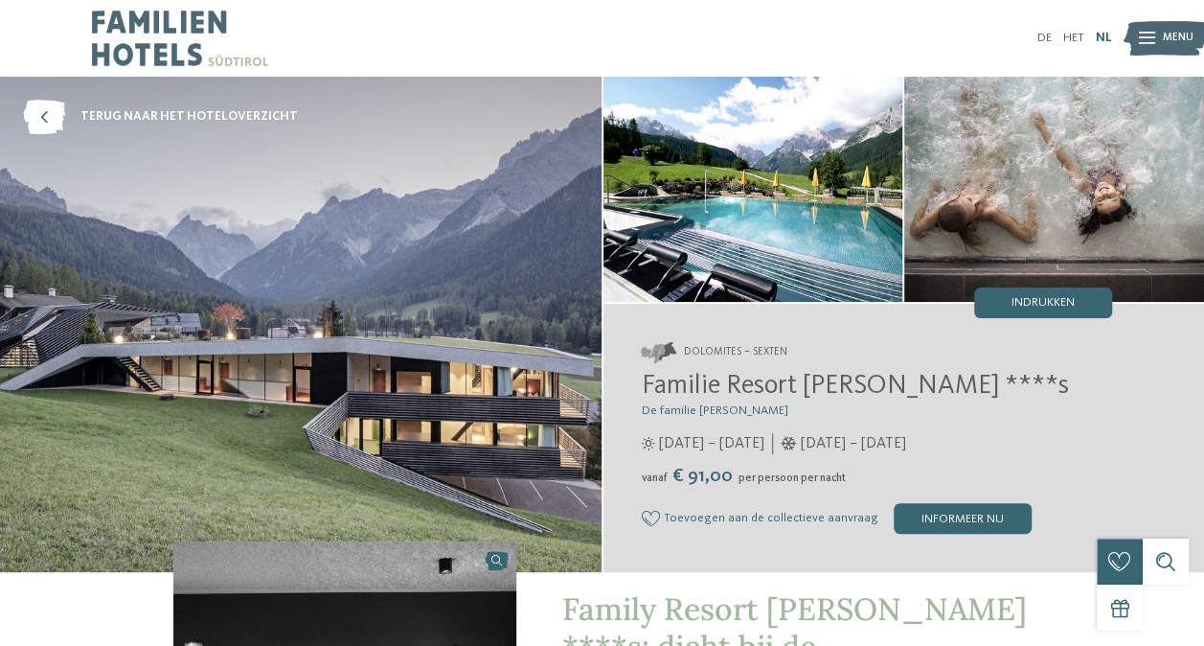
click at [1099, 35] on link "NL" at bounding box center [1104, 38] width 16 height 12
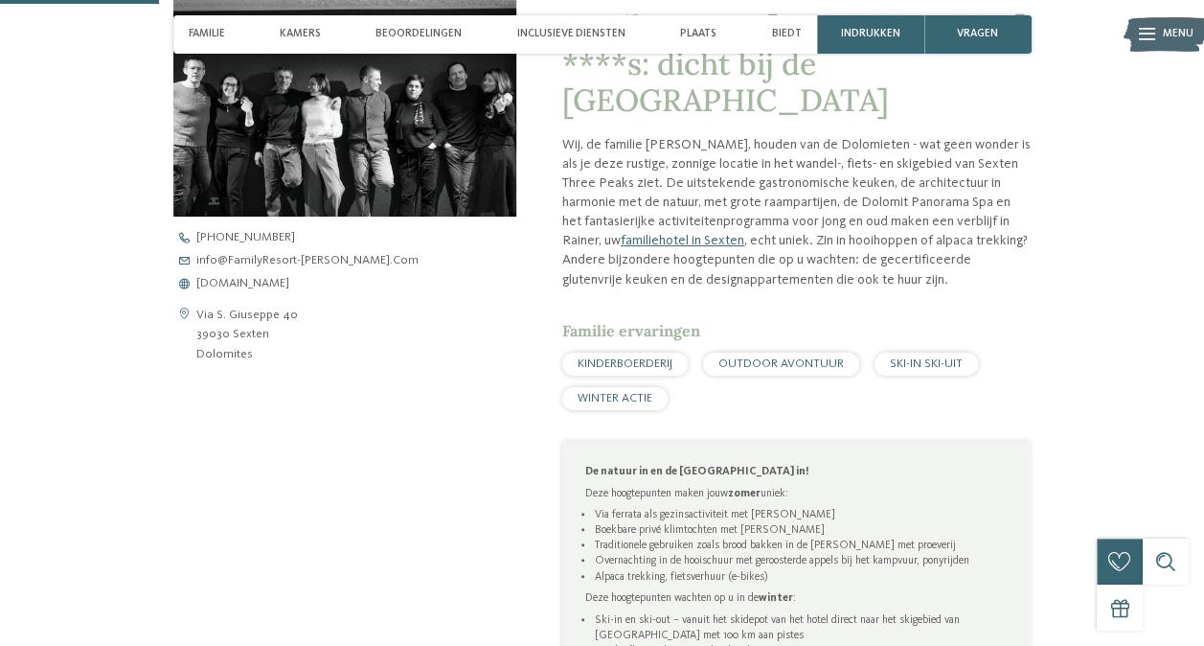
scroll to position [567, 0]
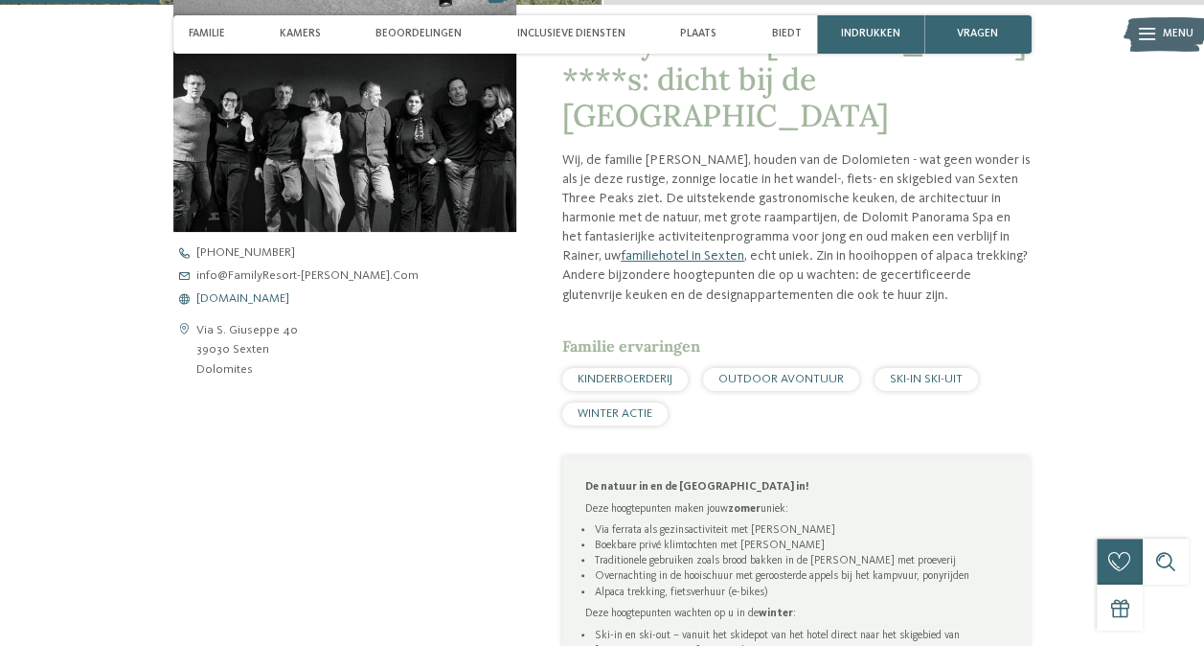
click at [257, 299] on span "[DOMAIN_NAME]" at bounding box center [242, 299] width 93 height 12
click at [275, 298] on span "[DOMAIN_NAME]" at bounding box center [242, 299] width 93 height 12
